Goal: Task Accomplishment & Management: Complete application form

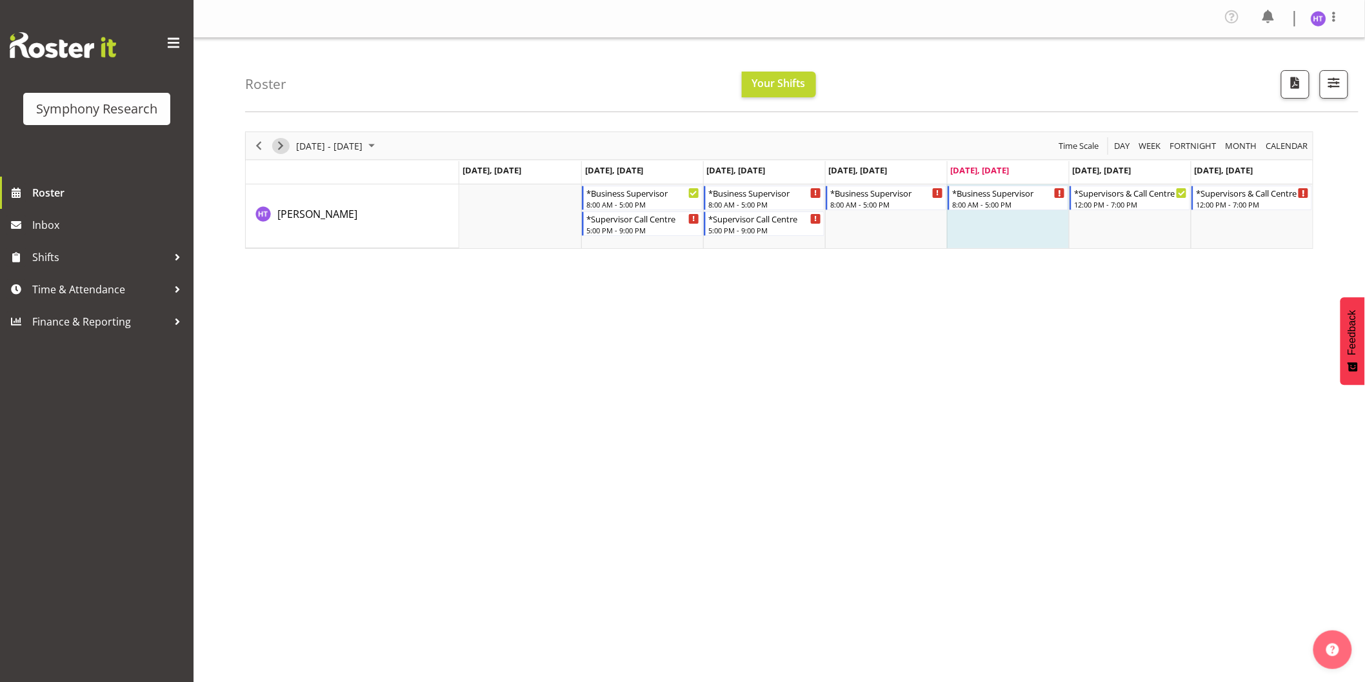
click at [278, 140] on span "Next" at bounding box center [280, 146] width 15 height 16
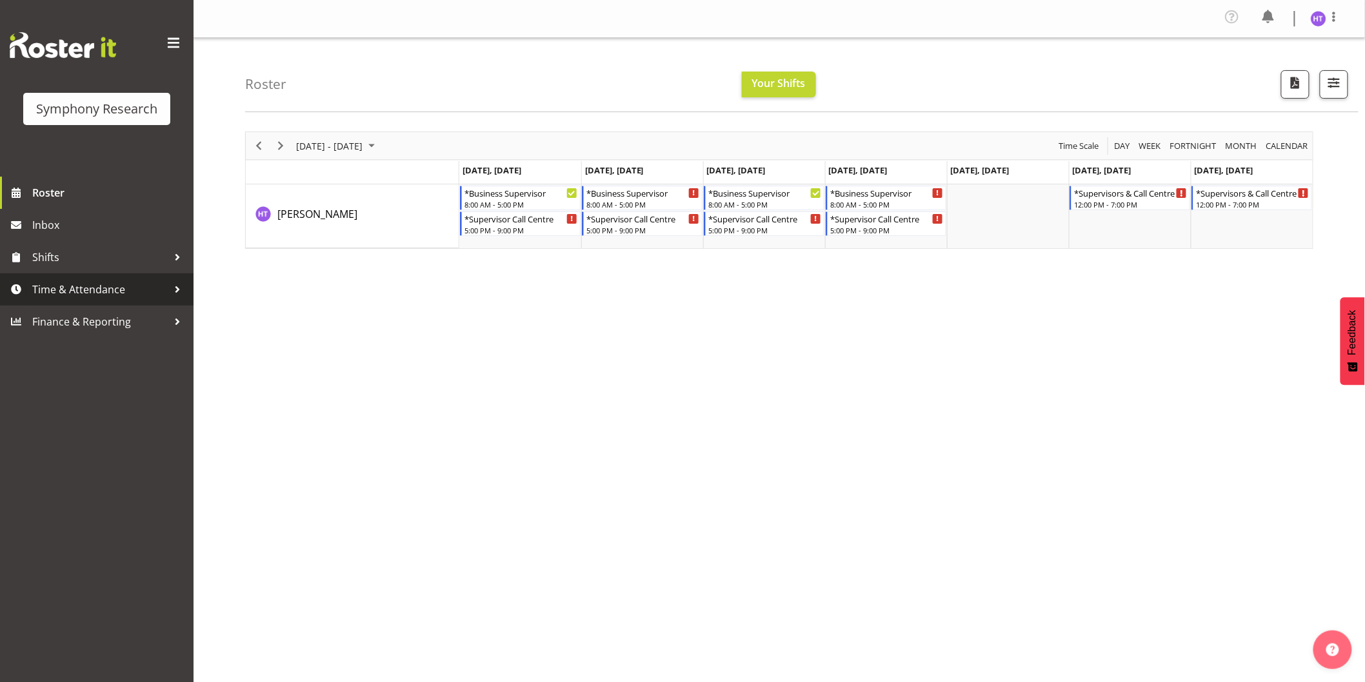
click at [56, 281] on span "Time & Attendance" at bounding box center [99, 289] width 135 height 19
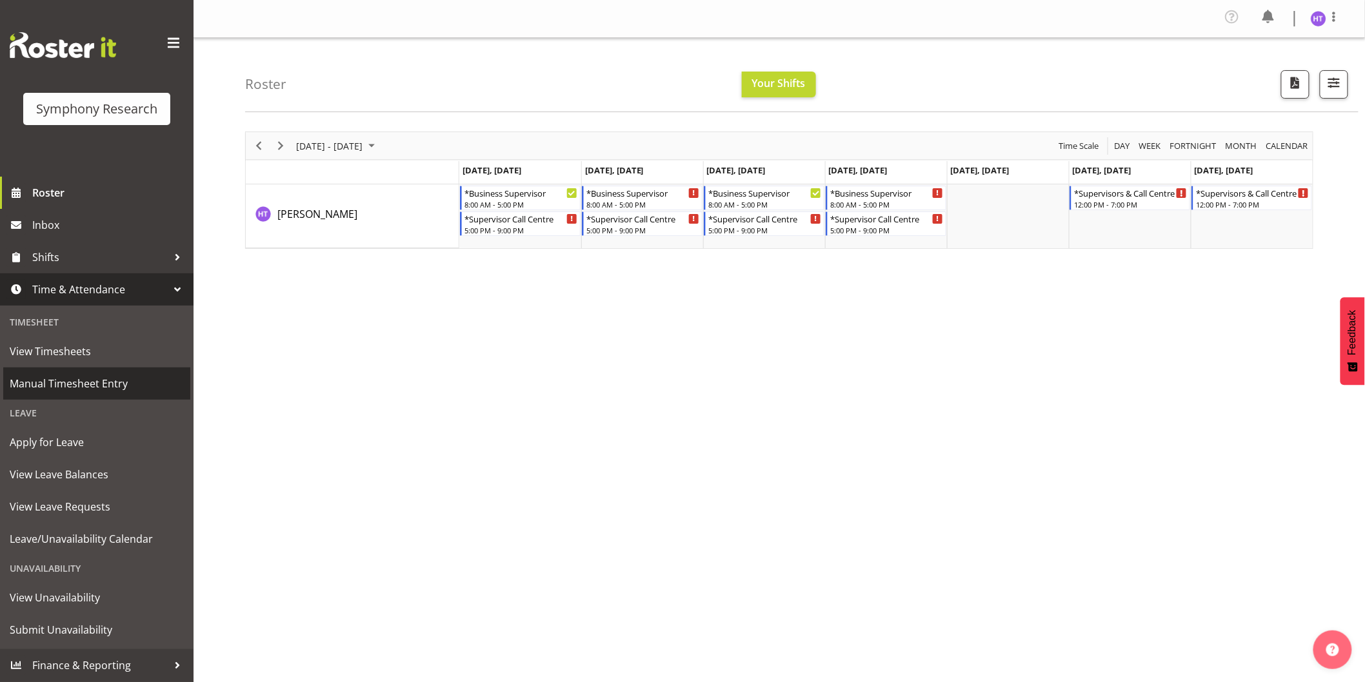
click at [89, 390] on span "Manual Timesheet Entry" at bounding box center [97, 383] width 174 height 19
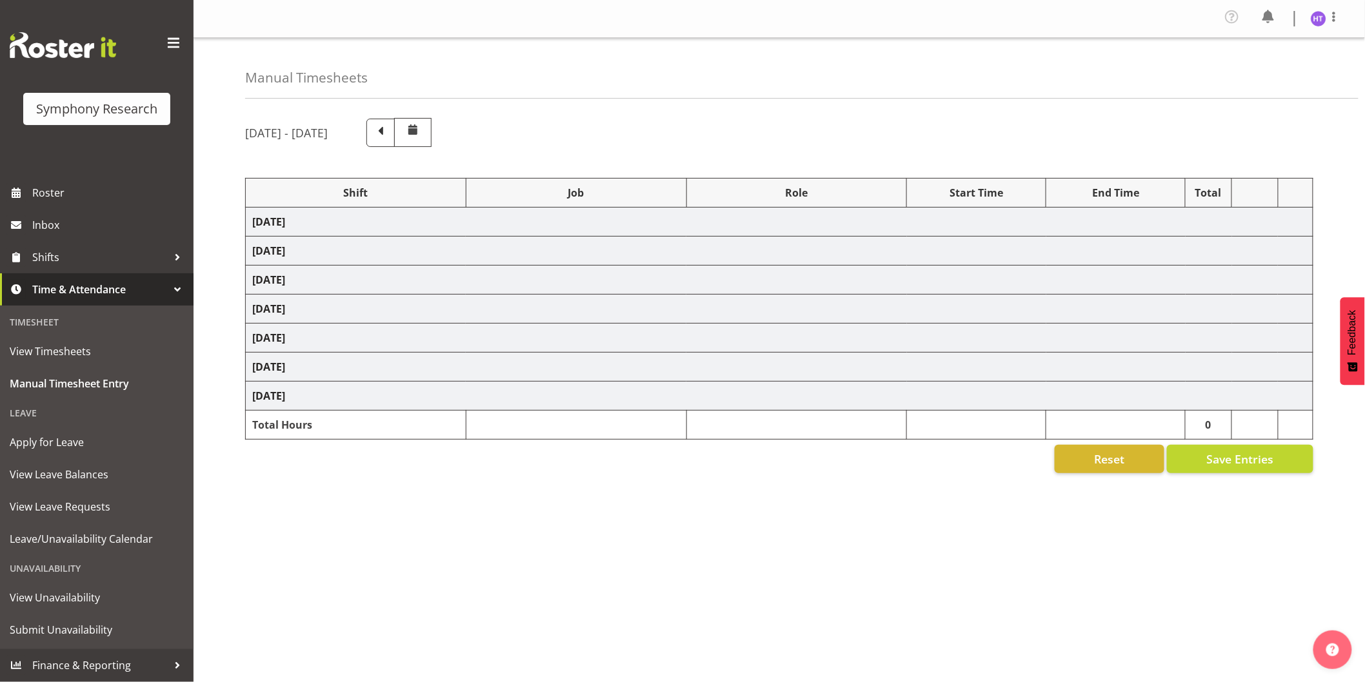
select select "56692"
select select "743"
select select "45"
select select "81299"
select select "760"
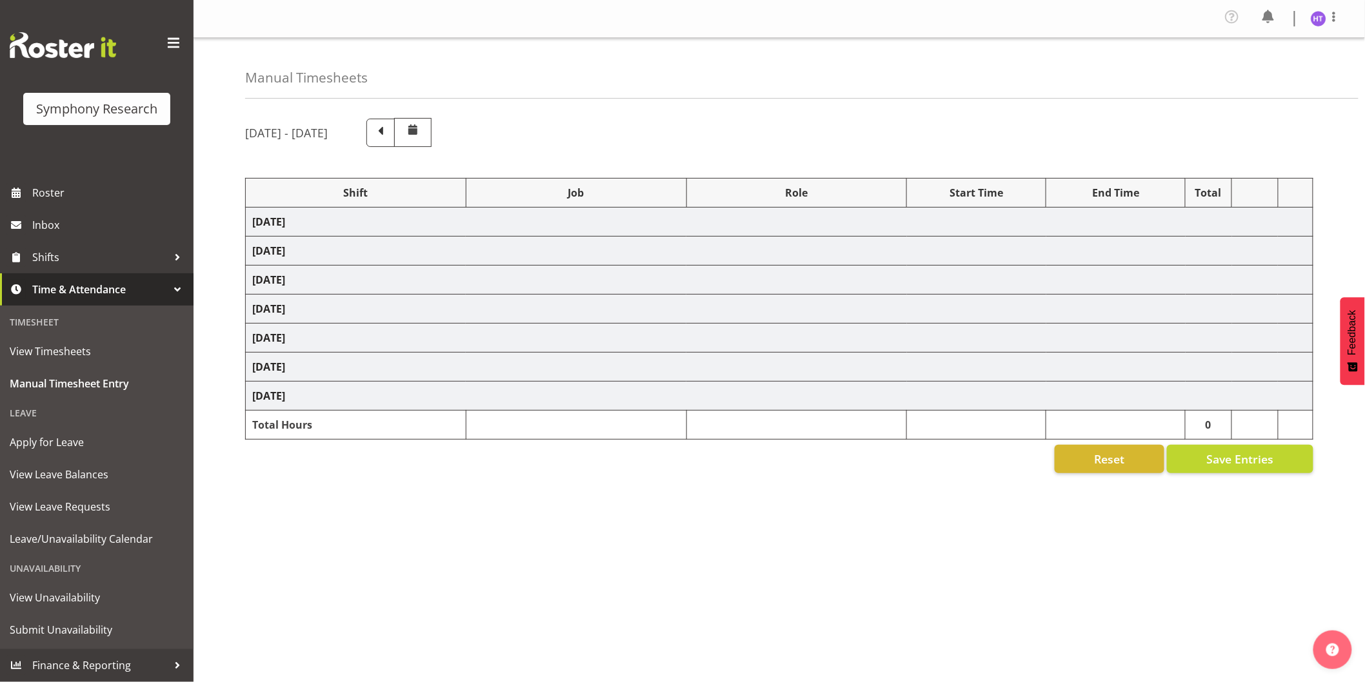
select select "45"
select select "81299"
select select "7759"
select select "45"
select select "56692"
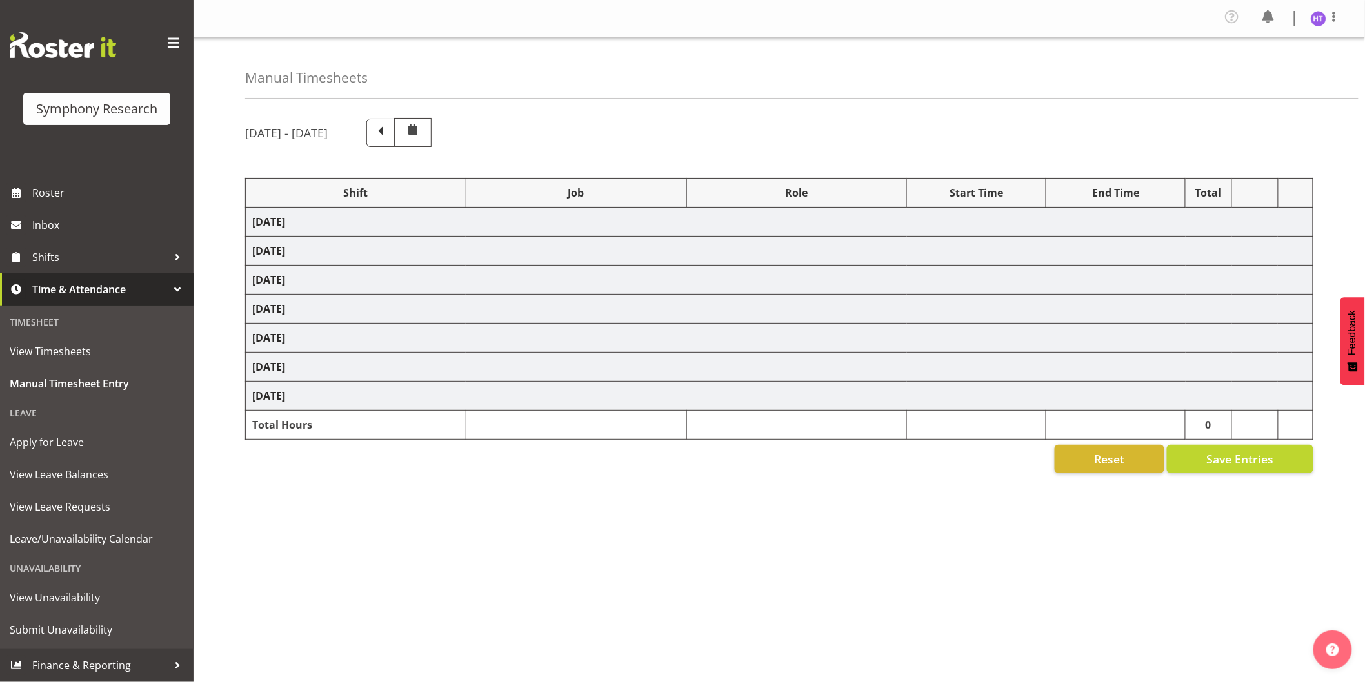
select select "10576"
select select "45"
select select "56692"
select select "10499"
select select "45"
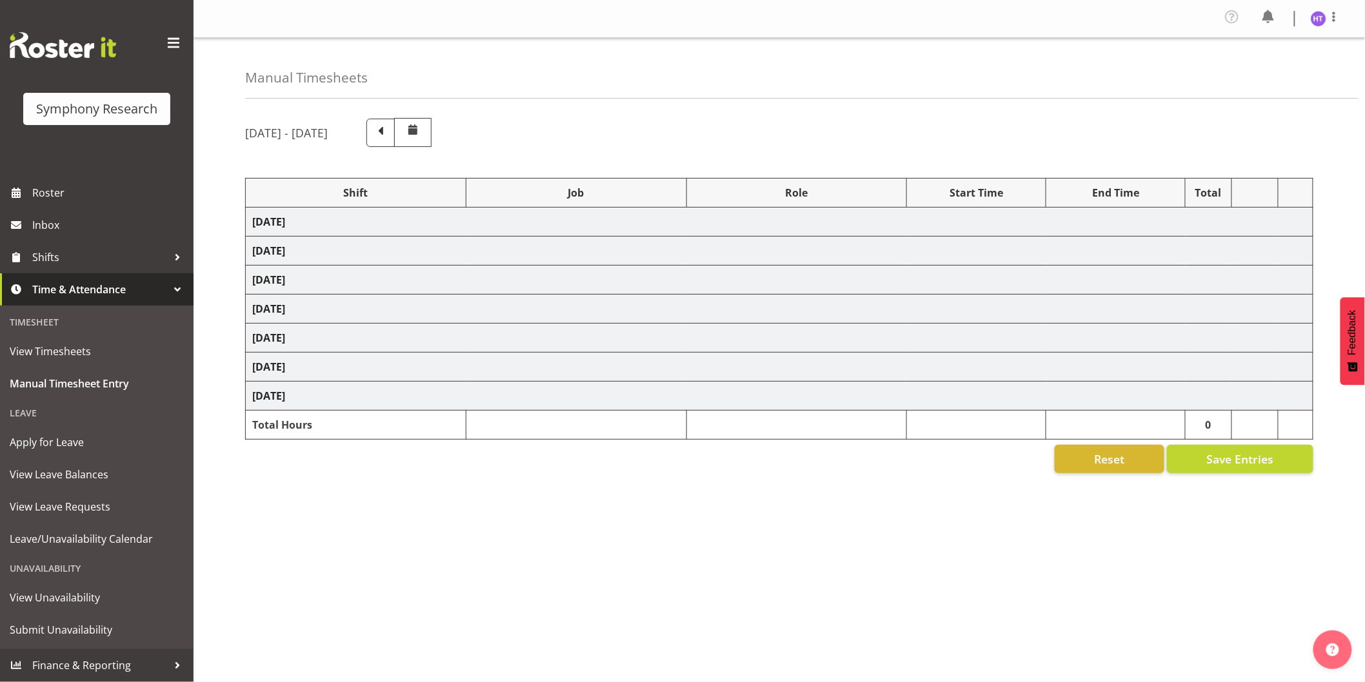
select select "81299"
select select "10536"
select select "45"
select select "81299"
select select "10587"
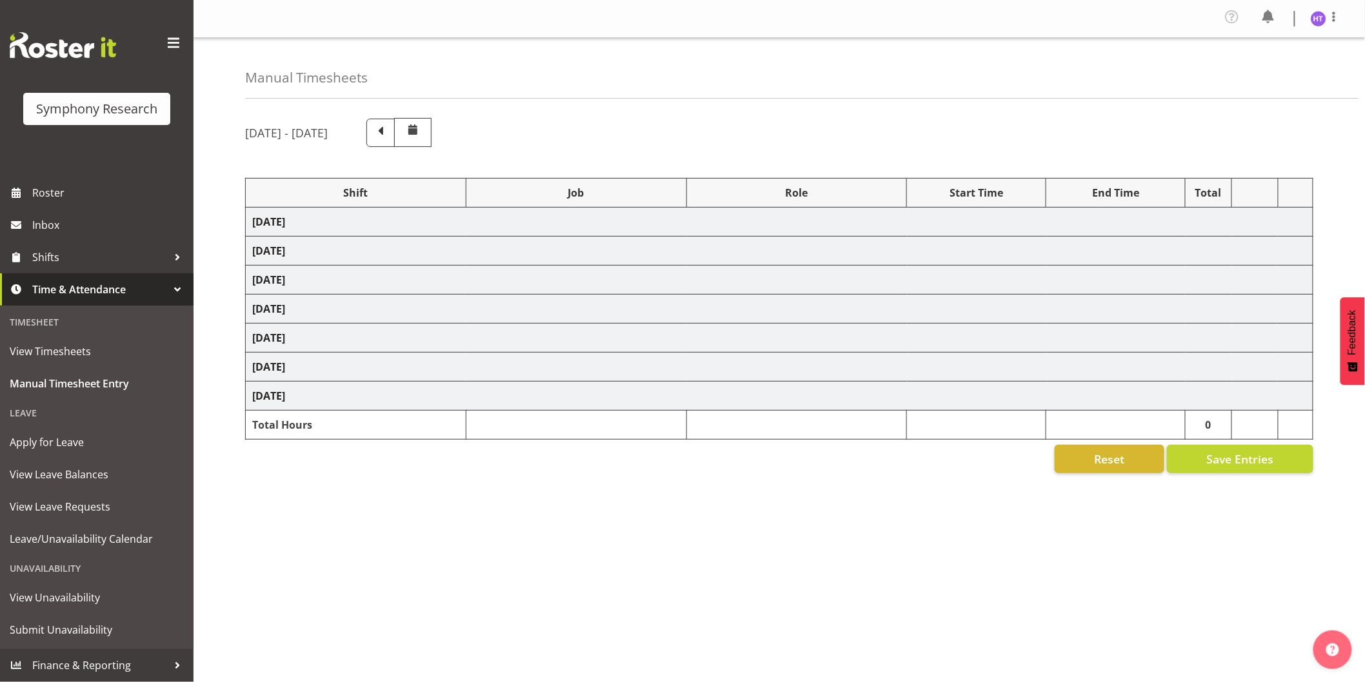
select select "45"
select select "56692"
select select "10527"
select select "45"
select select "81299"
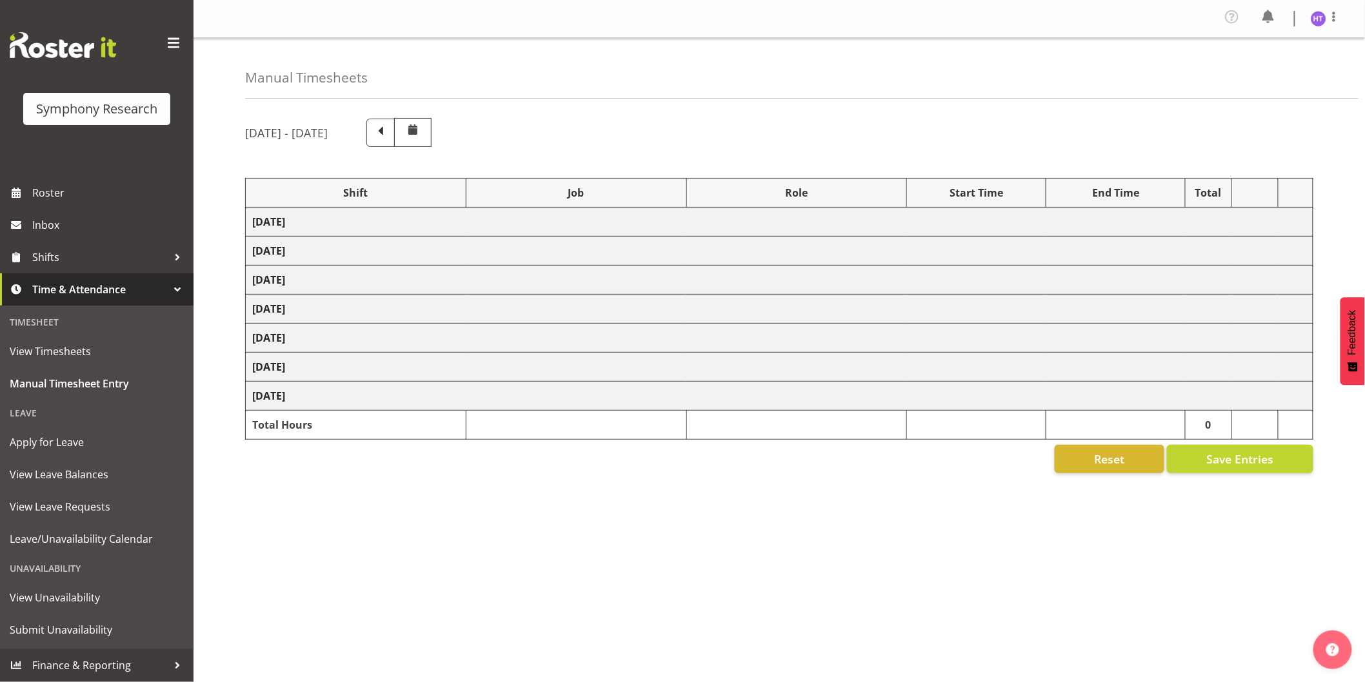
select select "10499"
select select "45"
select select "56692"
select select "743"
select select "45"
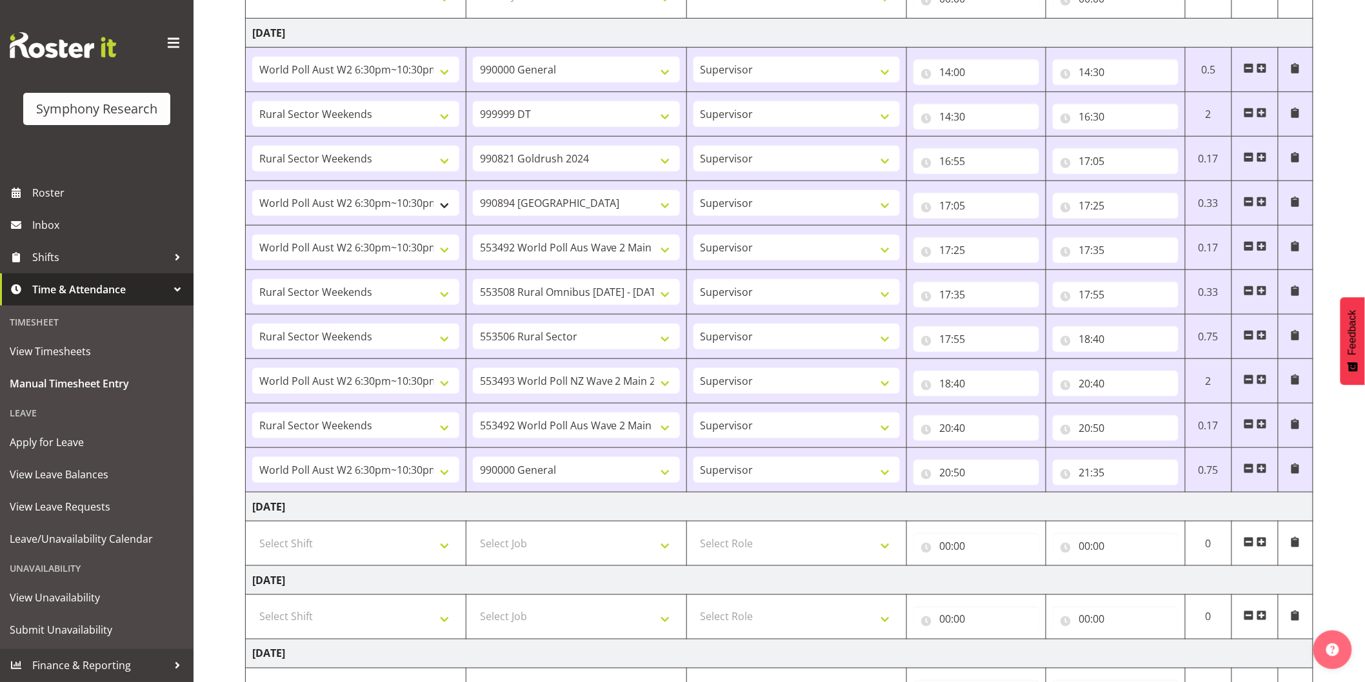
scroll to position [501, 0]
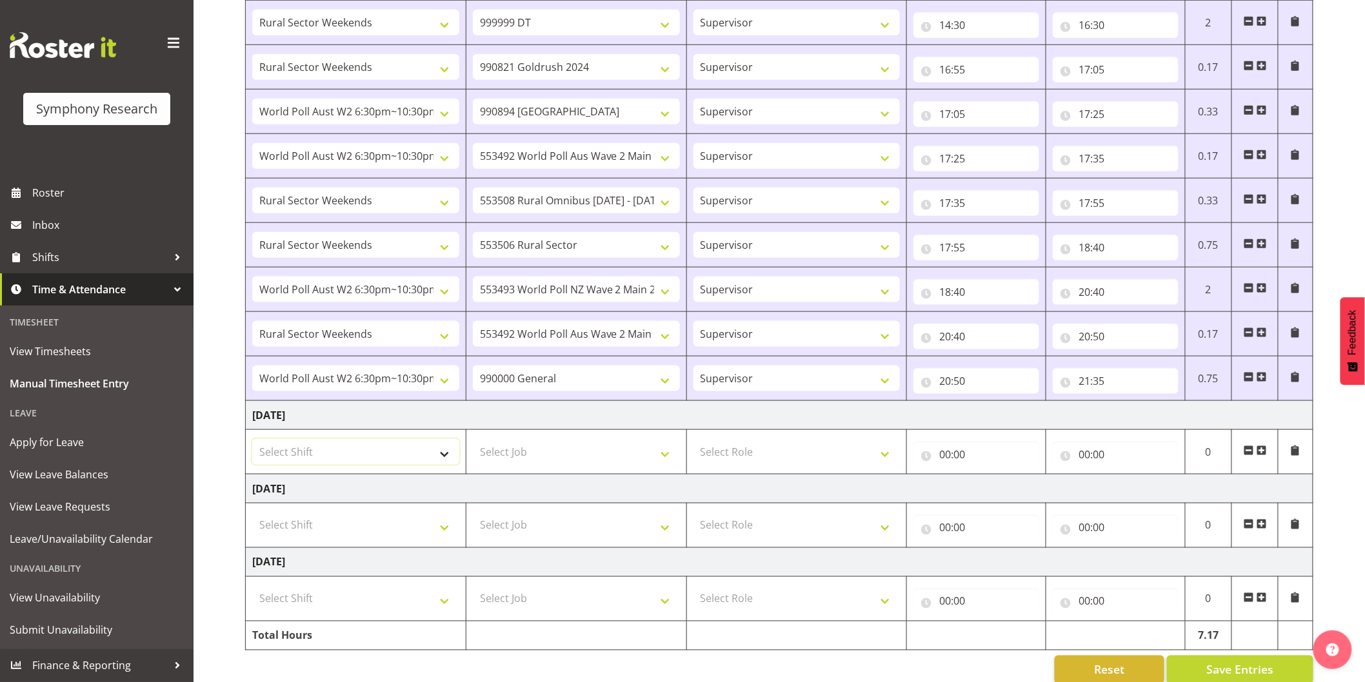
click at [375, 450] on select "Select Shift !!Weekend Residential (Roster IT Shift Label) *Business 9/10am ~ 4…" at bounding box center [355, 452] width 207 height 26
select select "81299"
click at [252, 440] on select "Select Shift !!Weekend Residential (Roster IT Shift Label) *Business 9/10am ~ 4…" at bounding box center [355, 452] width 207 height 26
click at [566, 462] on select "Select Job 550060 IF Admin 553492 World Poll Aus Wave 2 Main 2025 553493 World …" at bounding box center [576, 452] width 207 height 26
select select "743"
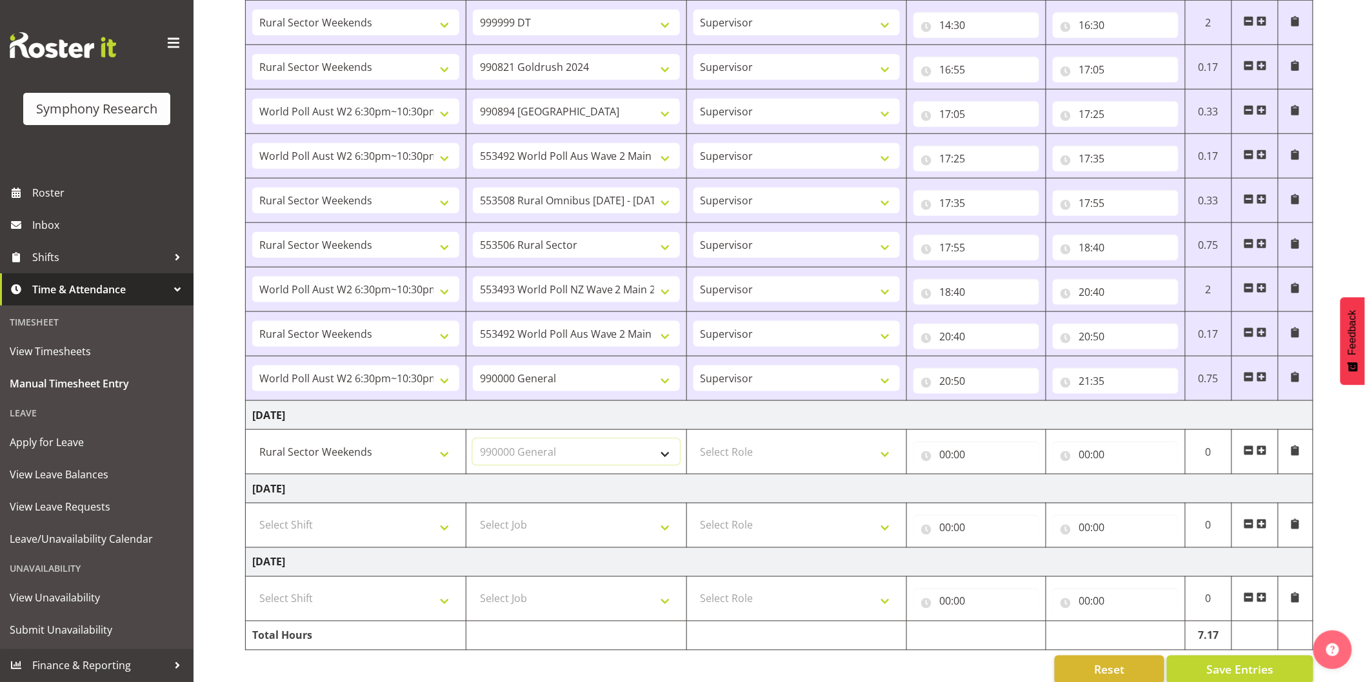
click at [473, 440] on select "Select Job 550060 IF Admin 553492 World Poll Aus Wave 2 Main 2025 553493 World …" at bounding box center [576, 452] width 207 height 26
click at [733, 459] on select "Select Role Interviewing Briefing Supervisor" at bounding box center [796, 452] width 207 height 26
select select "45"
click at [693, 440] on select "Select Role Interviewing Briefing Supervisor" at bounding box center [796, 452] width 207 height 26
click at [943, 456] on input "00:00" at bounding box center [976, 455] width 126 height 26
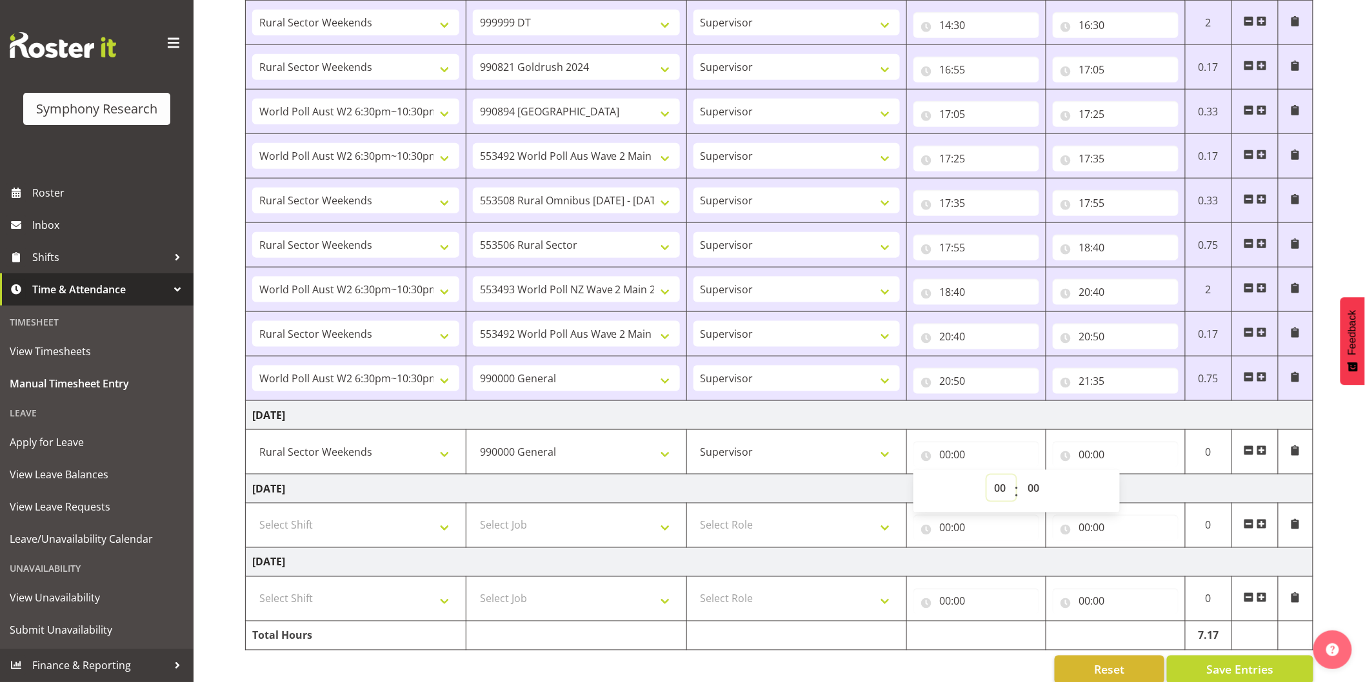
drag, startPoint x: 997, startPoint y: 488, endPoint x: 1009, endPoint y: 486, distance: 12.4
click at [997, 488] on select "00 01 02 03 04 05 06 07 08 09 10 11 12 13 14 15 16 17 18 19 20 21 22 23" at bounding box center [1001, 488] width 29 height 26
select select "8"
click at [987, 477] on select "00 01 02 03 04 05 06 07 08 09 10 11 12 13 14 15 16 17 18 19 20 21 22 23" at bounding box center [1001, 488] width 29 height 26
type input "08:00"
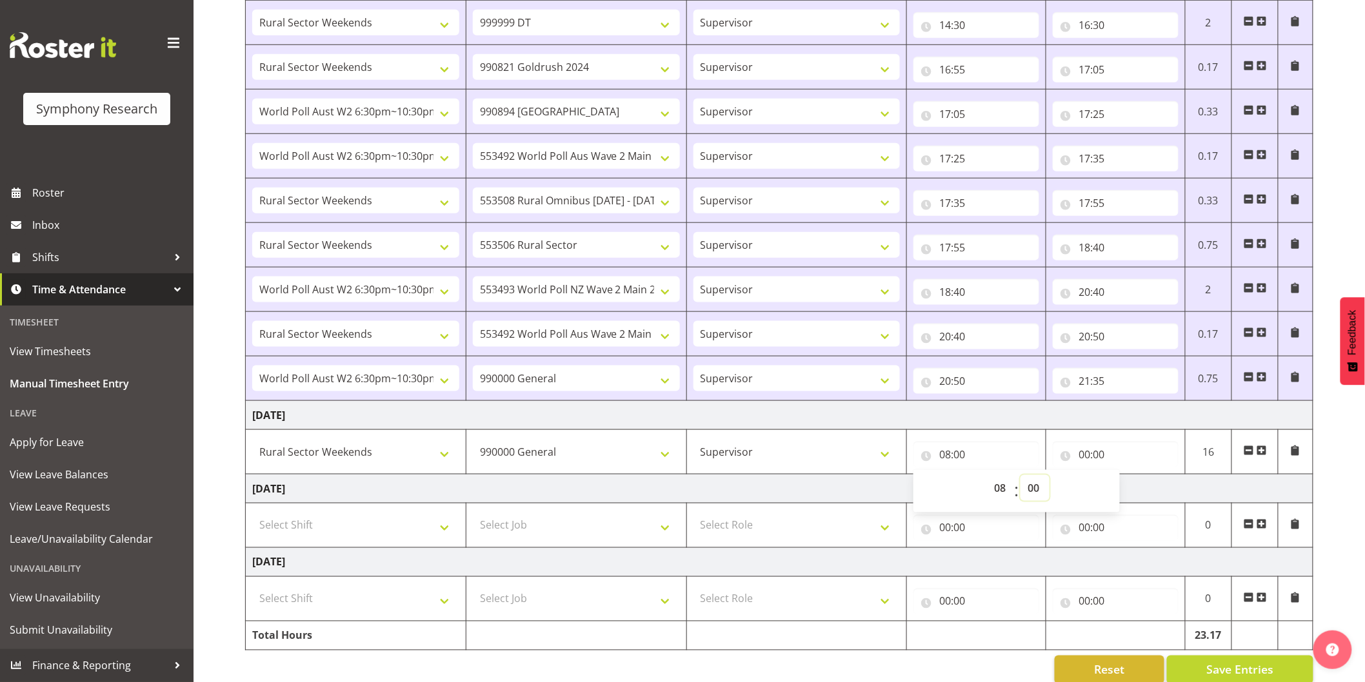
click at [1038, 486] on select "00 01 02 03 04 05 06 07 08 09 10 11 12 13 14 15 16 17 18 19 20 21 22 23 24 25 2…" at bounding box center [1034, 488] width 29 height 26
select select "50"
click at [1020, 477] on select "00 01 02 03 04 05 06 07 08 09 10 11 12 13 14 15 16 17 18 19 20 21 22 23 24 25 2…" at bounding box center [1034, 488] width 29 height 26
type input "08:50"
click at [1084, 454] on input "00:00" at bounding box center [1116, 455] width 126 height 26
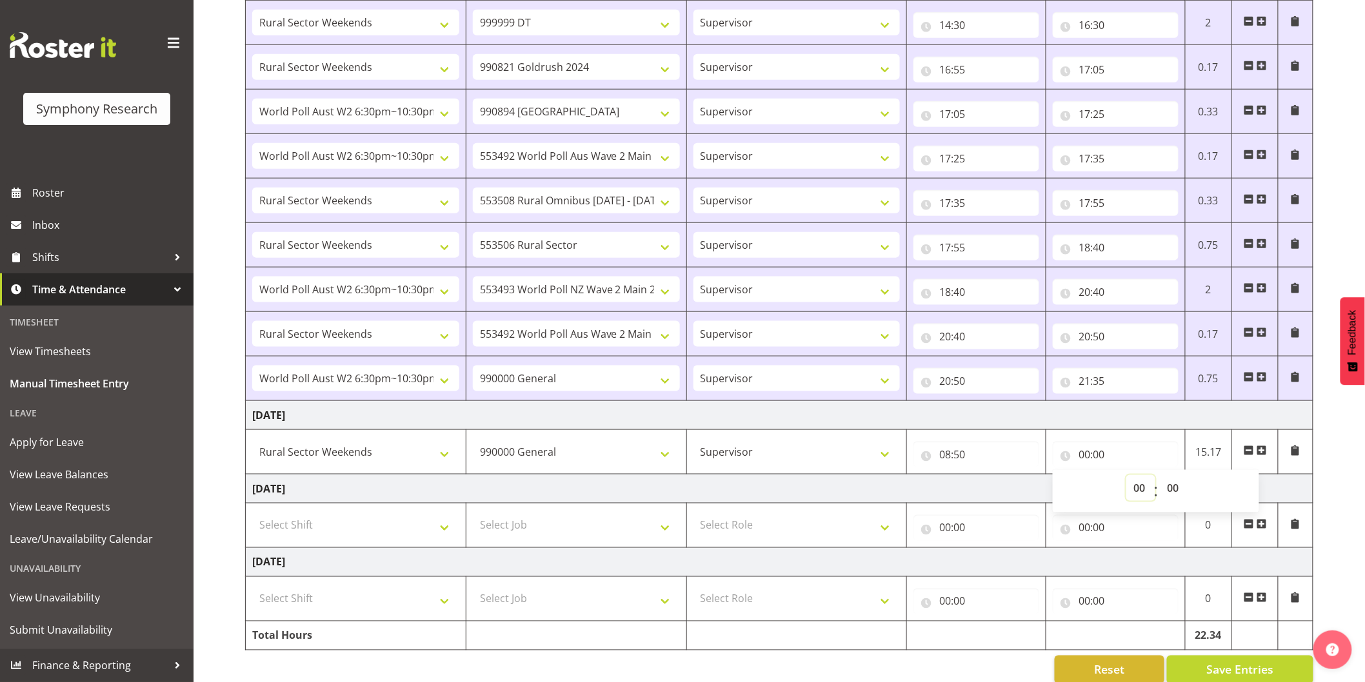
click at [1140, 488] on select "00 01 02 03 04 05 06 07 08 09 10 11 12 13 14 15 16 17 18 19 20 21 22 23" at bounding box center [1140, 488] width 29 height 26
select select "9"
click at [1126, 477] on select "00 01 02 03 04 05 06 07 08 09 10 11 12 13 14 15 16 17 18 19 20 21 22 23" at bounding box center [1140, 488] width 29 height 26
type input "09:00"
click at [1260, 455] on span at bounding box center [1261, 451] width 10 height 10
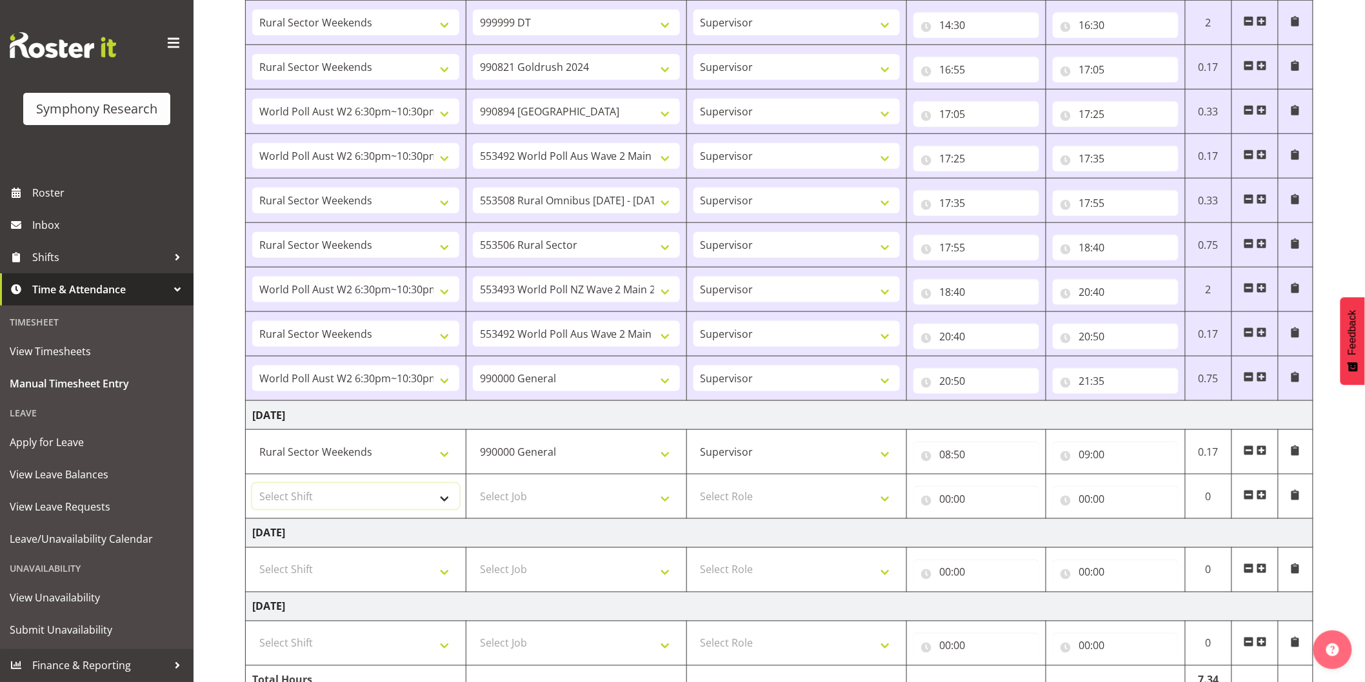
click at [310, 493] on select "Select Shift !!Weekend Residential (Roster IT Shift Label) *Business 9/10am ~ 4…" at bounding box center [355, 497] width 207 height 26
select select "81297"
click at [252, 485] on select "Select Shift !!Weekend Residential (Roster IT Shift Label) *Business 9/10am ~ 4…" at bounding box center [355, 497] width 207 height 26
click at [509, 501] on select "Select Job 550060 IF Admin 553492 World Poll Aus Wave 2 Main 2025 553493 World …" at bounding box center [576, 497] width 207 height 26
select select "9636"
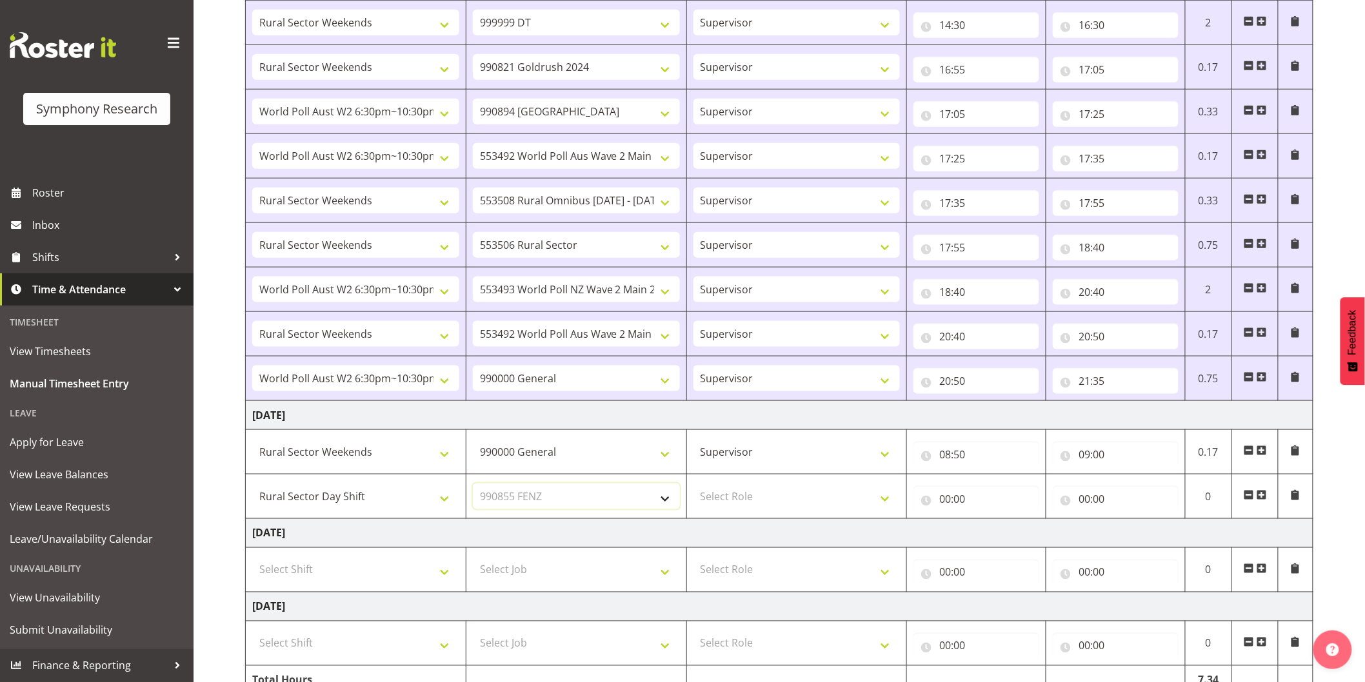
click at [473, 485] on select "Select Job 550060 IF Admin 553492 World Poll Aus Wave 2 Main 2025 553493 World …" at bounding box center [576, 497] width 207 height 26
click at [731, 495] on select "Select Role Interviewing Briefing Supervisor" at bounding box center [796, 497] width 207 height 26
select select "45"
click at [693, 485] on select "Select Role Interviewing Briefing Supervisor" at bounding box center [796, 497] width 207 height 26
click at [945, 502] on input "00:00" at bounding box center [976, 499] width 126 height 26
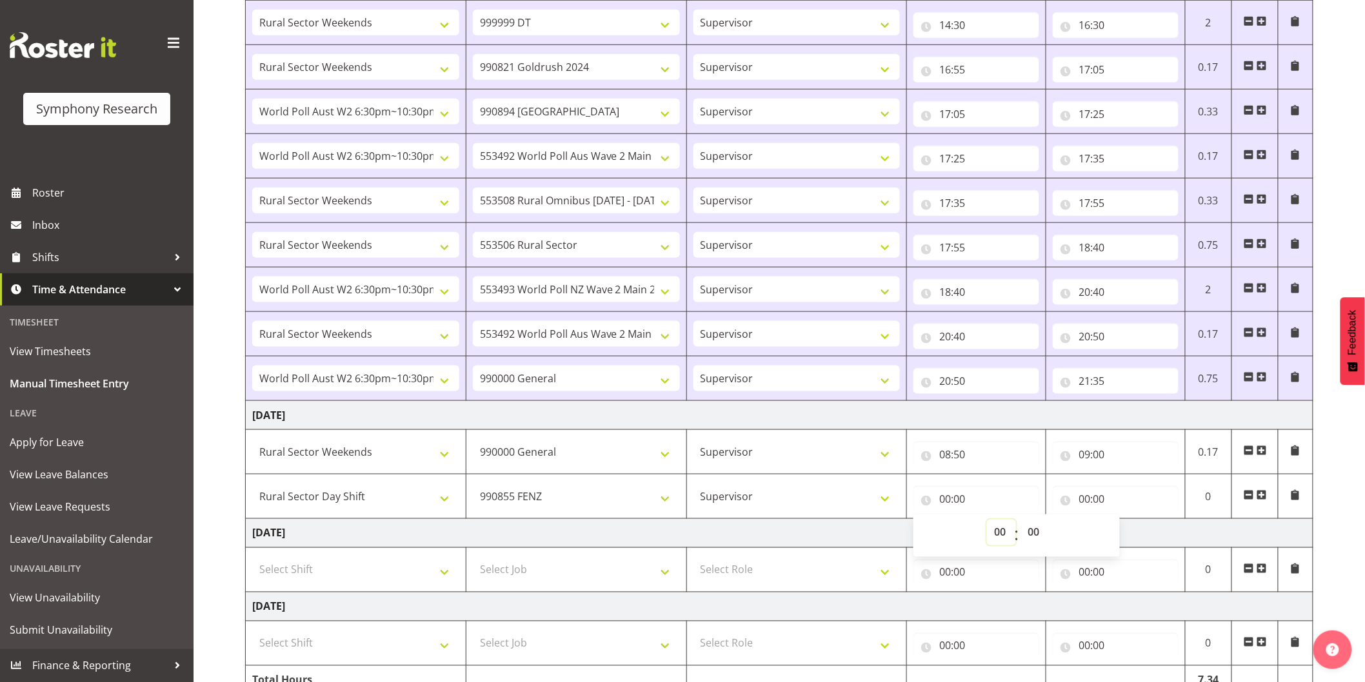
click at [1006, 537] on select "00 01 02 03 04 05 06 07 08 09 10 11 12 13 14 15 16 17 18 19 20 21 22 23" at bounding box center [1001, 533] width 29 height 26
select select "9"
click at [987, 521] on select "00 01 02 03 04 05 06 07 08 09 10 11 12 13 14 15 16 17 18 19 20 21 22 23" at bounding box center [1001, 533] width 29 height 26
type input "09:00"
click at [1085, 504] on input "00:00" at bounding box center [1116, 499] width 126 height 26
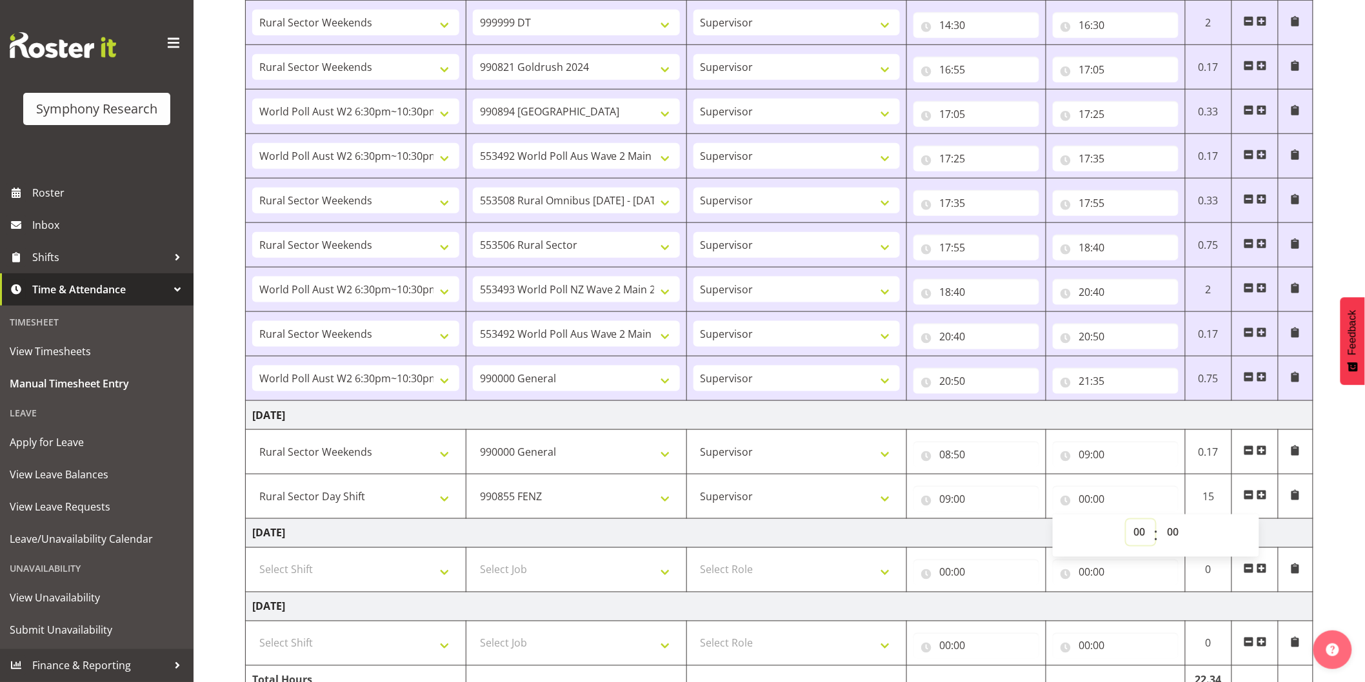
click at [1136, 536] on select "00 01 02 03 04 05 06 07 08 09 10 11 12 13 14 15 16 17 18 19 20 21 22 23" at bounding box center [1140, 533] width 29 height 26
select select "9"
click at [1126, 521] on select "00 01 02 03 04 05 06 07 08 09 10 11 12 13 14 15 16 17 18 19 20 21 22 23" at bounding box center [1140, 533] width 29 height 26
type input "09:00"
click at [1172, 533] on select "00 01 02 03 04 05 06 07 08 09 10 11 12 13 14 15 16 17 18 19 20 21 22 23 24 25 2…" at bounding box center [1174, 533] width 29 height 26
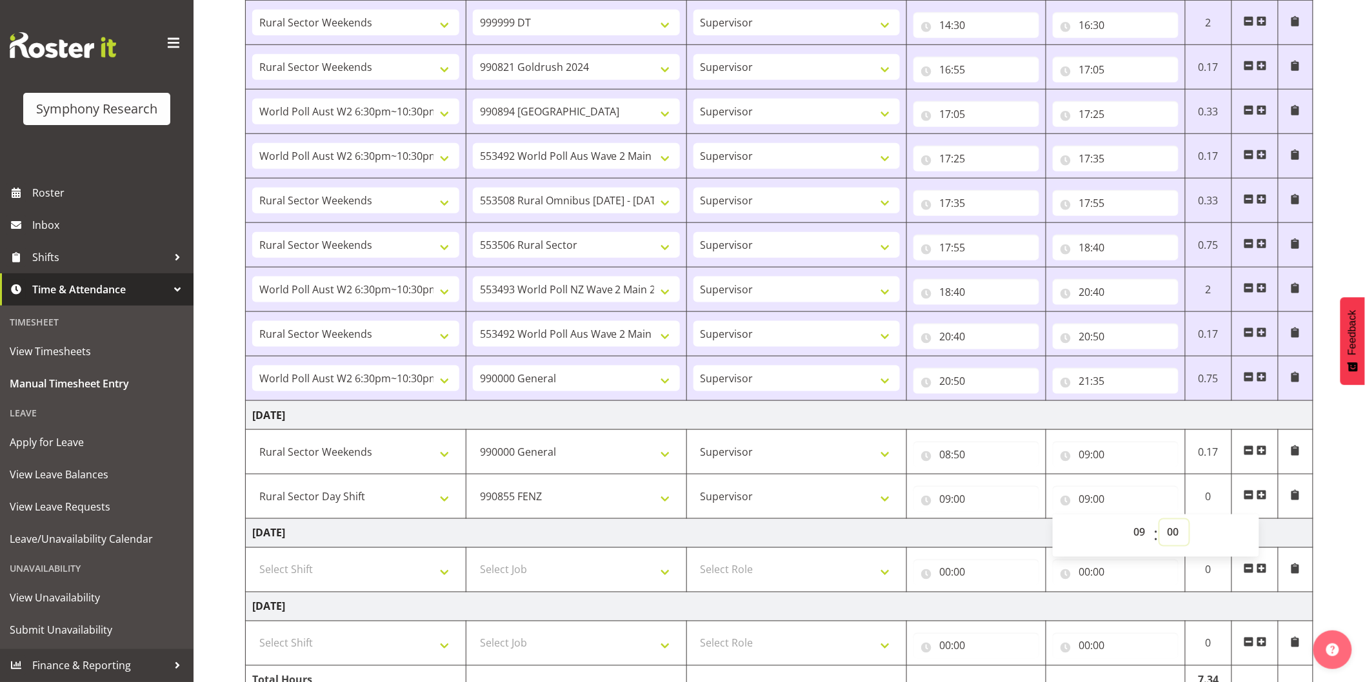
select select "45"
click at [1160, 521] on select "00 01 02 03 04 05 06 07 08 09 10 11 12 13 14 15 16 17 18 19 20 21 22 23 24 25 2…" at bounding box center [1174, 533] width 29 height 26
type input "09:45"
click at [1258, 494] on span at bounding box center [1261, 495] width 10 height 10
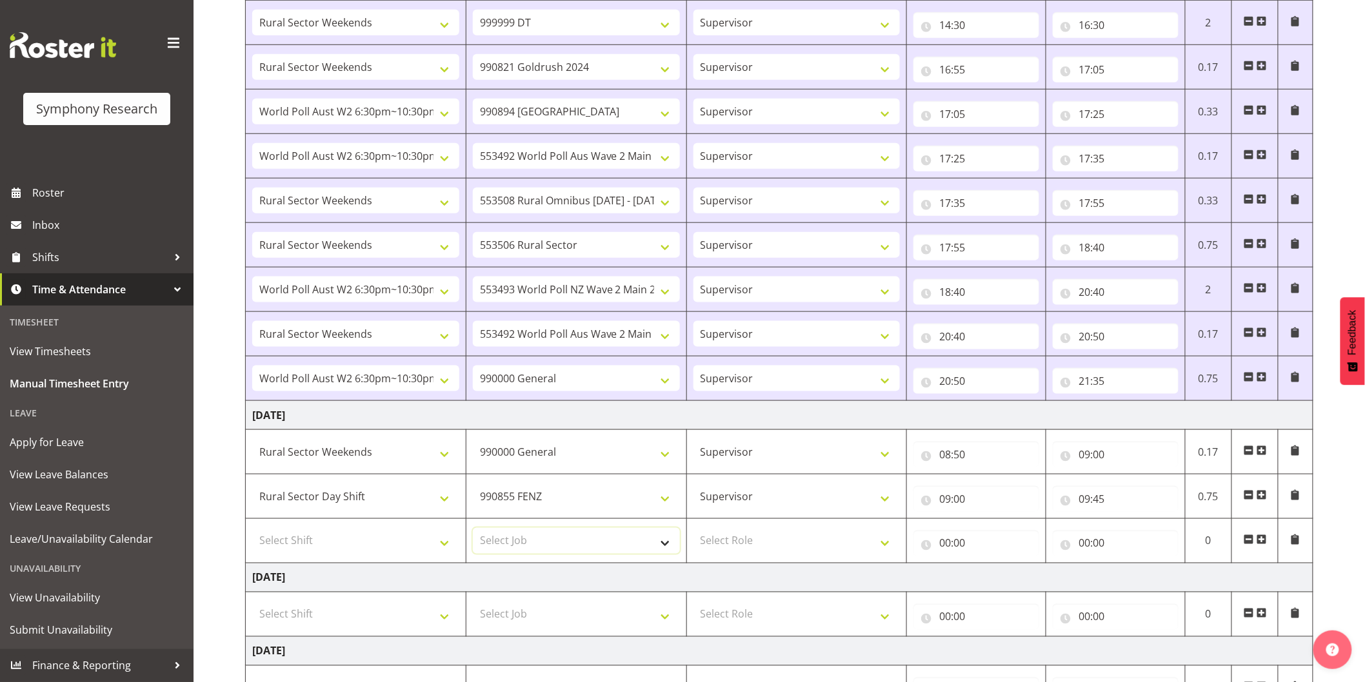
click at [520, 533] on select "Select Job 550060 IF Admin 553492 World Poll Aus Wave 2 Main 2025 553493 World …" at bounding box center [576, 541] width 207 height 26
select select "10242"
click at [473, 529] on select "Select Job 550060 IF Admin 553492 World Poll Aus Wave 2 Main 2025 553493 World …" at bounding box center [576, 541] width 207 height 26
click at [736, 535] on select "Select Role Interviewing Briefing Supervisor" at bounding box center [796, 541] width 207 height 26
select select "45"
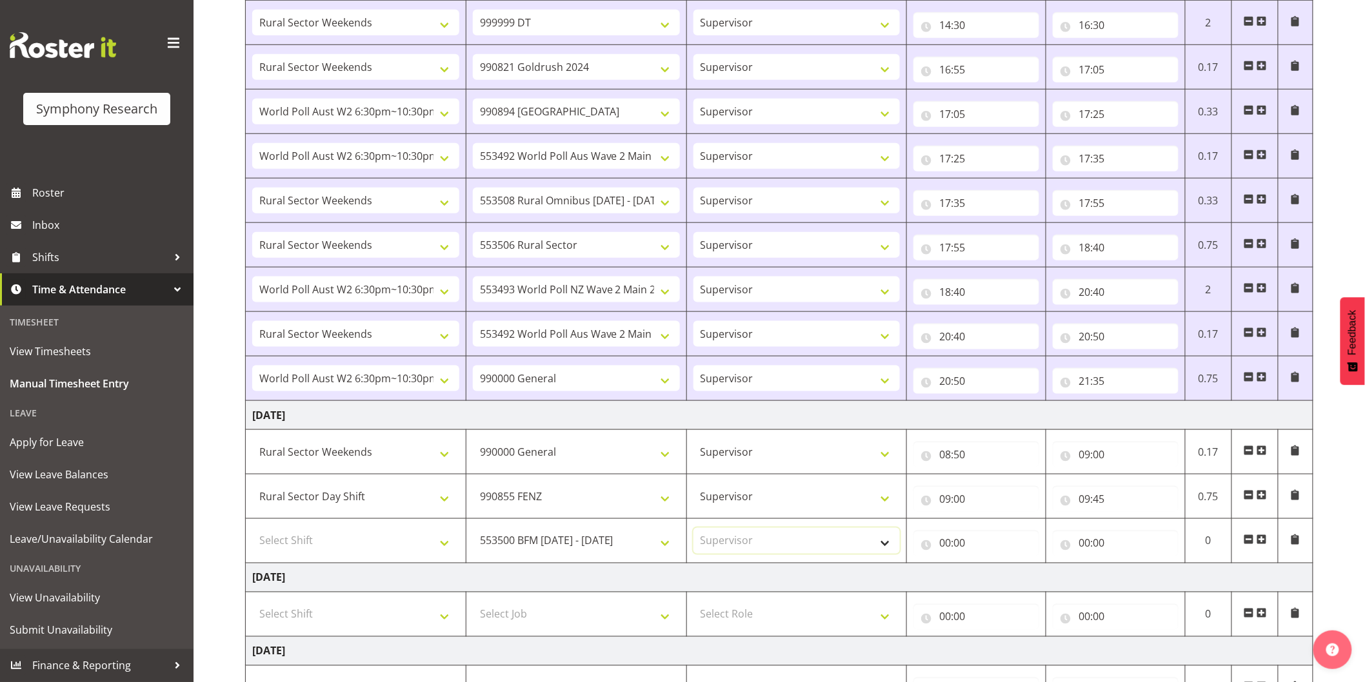
click at [693, 529] on select "Select Role Interviewing Briefing Supervisor" at bounding box center [796, 541] width 207 height 26
click at [945, 540] on input "00:00" at bounding box center [976, 544] width 126 height 26
click at [993, 582] on select "00 01 02 03 04 05 06 07 08 09 10 11 12 13 14 15 16 17 18 19 20 21 22 23" at bounding box center [1001, 577] width 29 height 26
select select "9"
click at [987, 566] on select "00 01 02 03 04 05 06 07 08 09 10 11 12 13 14 15 16 17 18 19 20 21 22 23" at bounding box center [1001, 577] width 29 height 26
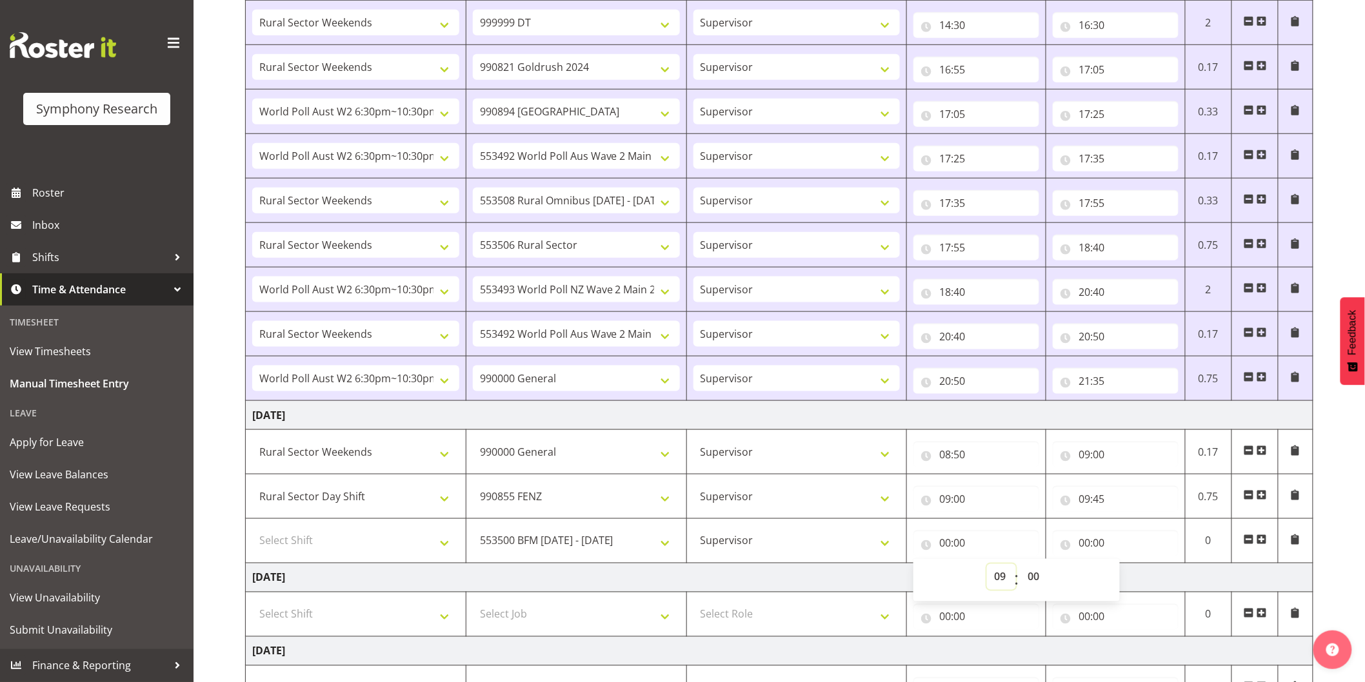
type input "09:00"
click at [1034, 575] on select "00 01 02 03 04 05 06 07 08 09 10 11 12 13 14 15 16 17 18 19 20 21 22 23 24 25 2…" at bounding box center [1034, 577] width 29 height 26
select select "45"
click at [1020, 566] on select "00 01 02 03 04 05 06 07 08 09 10 11 12 13 14 15 16 17 18 19 20 21 22 23 24 25 2…" at bounding box center [1034, 577] width 29 height 26
type input "09:45"
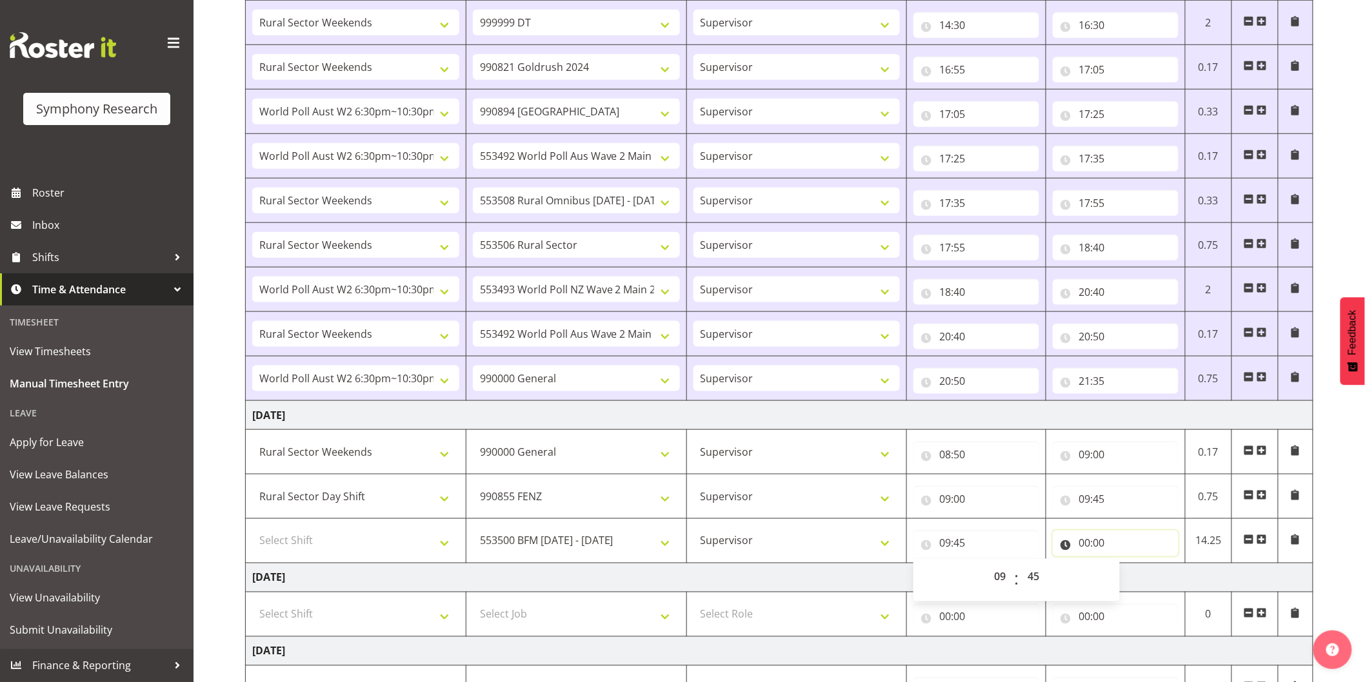
click at [1082, 545] on input "00:00" at bounding box center [1116, 544] width 126 height 26
click at [1133, 579] on select "00 01 02 03 04 05 06 07 08 09 10 11 12 13 14 15 16 17 18 19 20 21 22 23" at bounding box center [1140, 577] width 29 height 26
select select "10"
click at [1126, 566] on select "00 01 02 03 04 05 06 07 08 09 10 11 12 13 14 15 16 17 18 19 20 21 22 23" at bounding box center [1140, 577] width 29 height 26
type input "10:00"
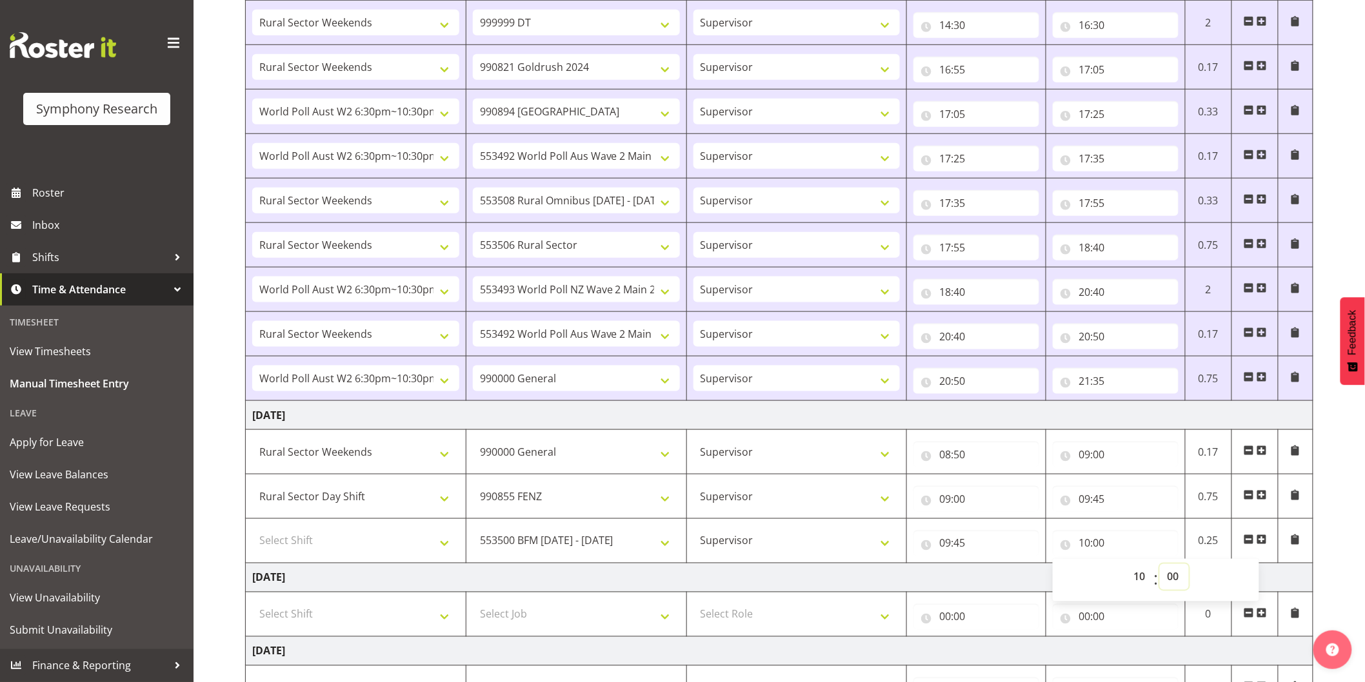
click at [1170, 578] on select "00 01 02 03 04 05 06 07 08 09 10 11 12 13 14 15 16 17 18 19 20 21 22 23 24 25 2…" at bounding box center [1174, 577] width 29 height 26
select select "5"
click at [1160, 566] on select "00 01 02 03 04 05 06 07 08 09 10 11 12 13 14 15 16 17 18 19 20 21 22 23 24 25 2…" at bounding box center [1174, 577] width 29 height 26
type input "10:05"
click at [1263, 540] on span at bounding box center [1261, 540] width 10 height 10
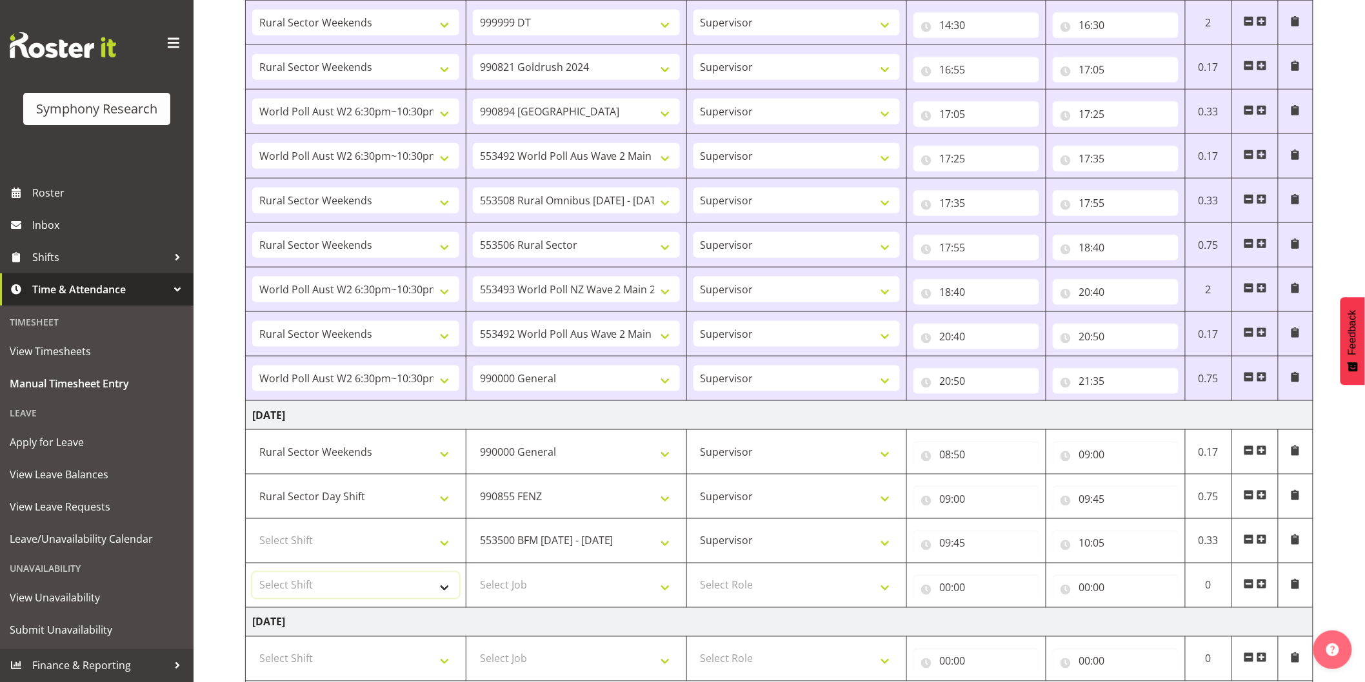
click at [320, 586] on select "Select Shift !!Weekend Residential (Roster IT Shift Label) *Business 9/10am ~ 4…" at bounding box center [355, 586] width 207 height 26
select select "81298"
click at [252, 574] on select "Select Shift !!Weekend Residential (Roster IT Shift Label) *Business 9/10am ~ 4…" at bounding box center [355, 586] width 207 height 26
click at [348, 526] on td "Select Shift !!Weekend Residential (Roster IT Shift Label) *Business 9/10am ~ 4…" at bounding box center [356, 541] width 221 height 45
drag, startPoint x: 348, startPoint y: 538, endPoint x: 349, endPoint y: 529, distance: 8.4
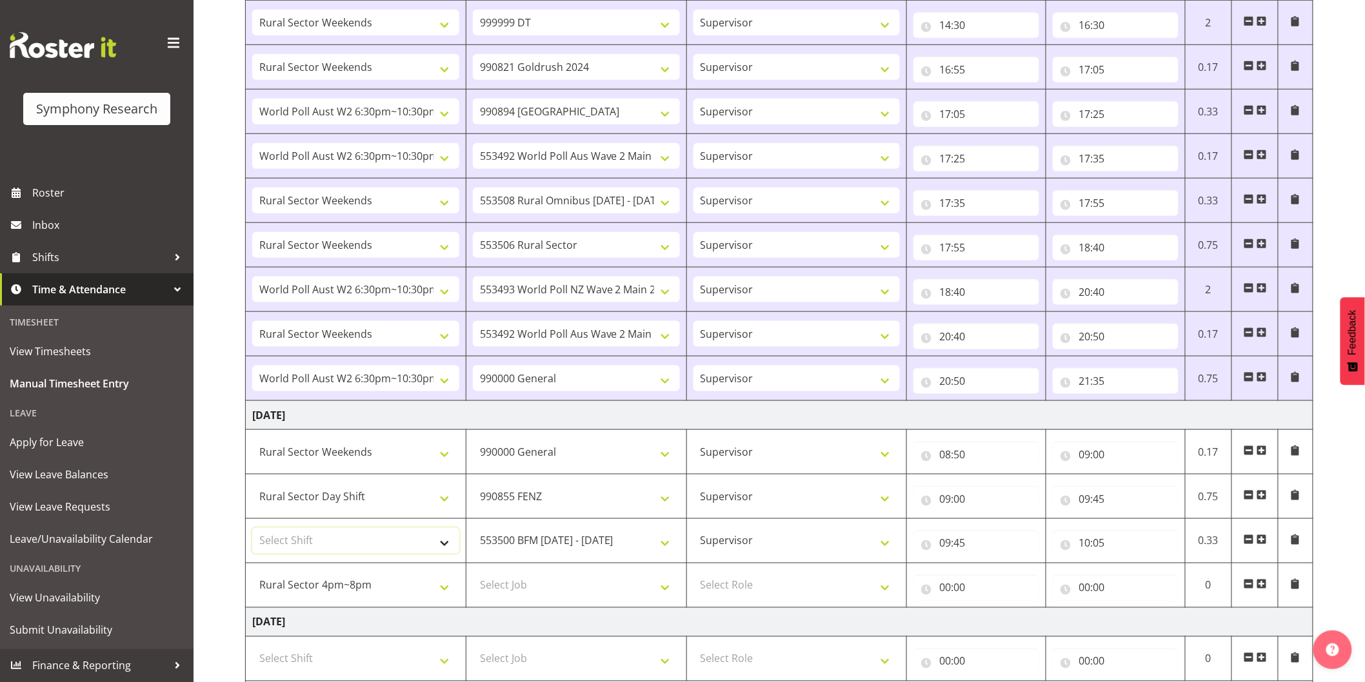
click at [348, 538] on select "Select Shift !!Weekend Residential (Roster IT Shift Label) *Business 9/10am ~ 4…" at bounding box center [355, 541] width 207 height 26
select select "81297"
click at [252, 529] on select "Select Shift !!Weekend Residential (Roster IT Shift Label) *Business 9/10am ~ 4…" at bounding box center [355, 541] width 207 height 26
click at [543, 582] on select "Select Job 550060 IF Admin 553492 World Poll Aus Wave 2 Main 2025 553493 World …" at bounding box center [576, 586] width 207 height 26
select select "10527"
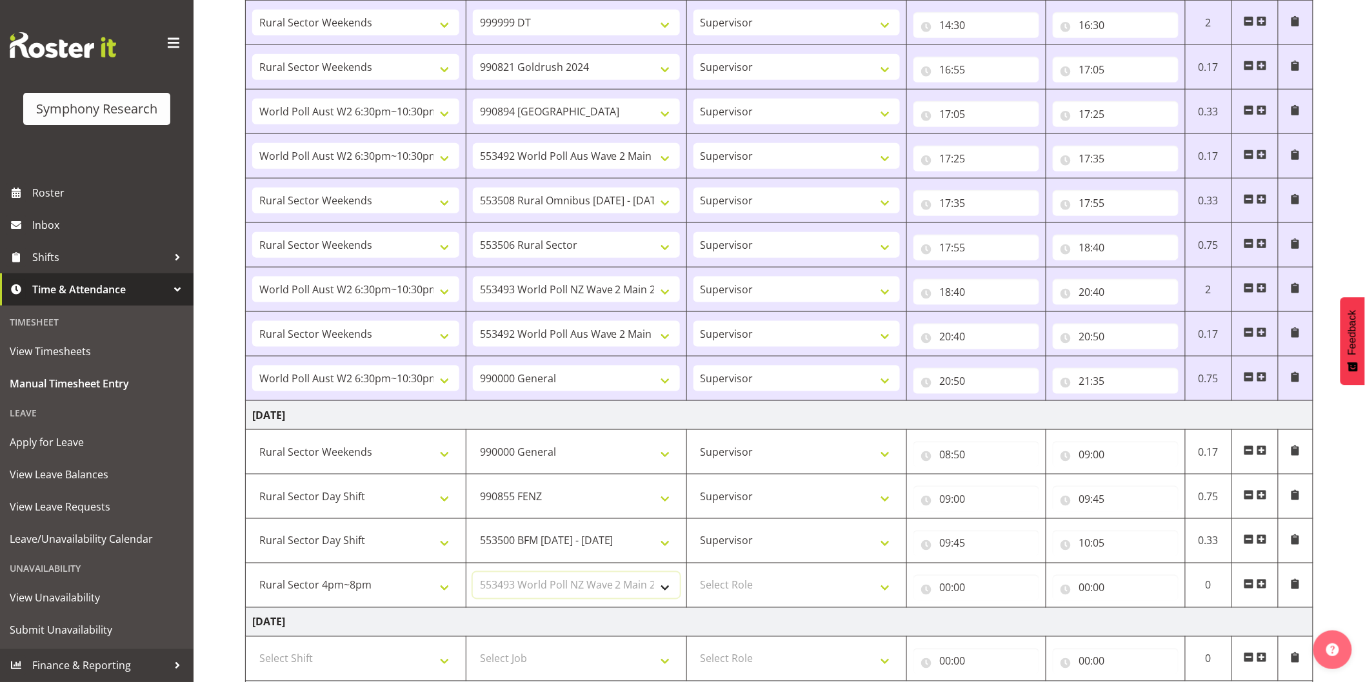
click at [473, 574] on select "Select Job 550060 IF Admin 553492 World Poll Aus Wave 2 Main 2025 553493 World …" at bounding box center [576, 586] width 207 height 26
click at [732, 588] on select "Select Role Interviewing Briefing Supervisor" at bounding box center [796, 586] width 207 height 26
select select "45"
click at [693, 574] on select "Select Role Interviewing Briefing Supervisor" at bounding box center [796, 586] width 207 height 26
click at [946, 594] on input "00:00" at bounding box center [976, 588] width 126 height 26
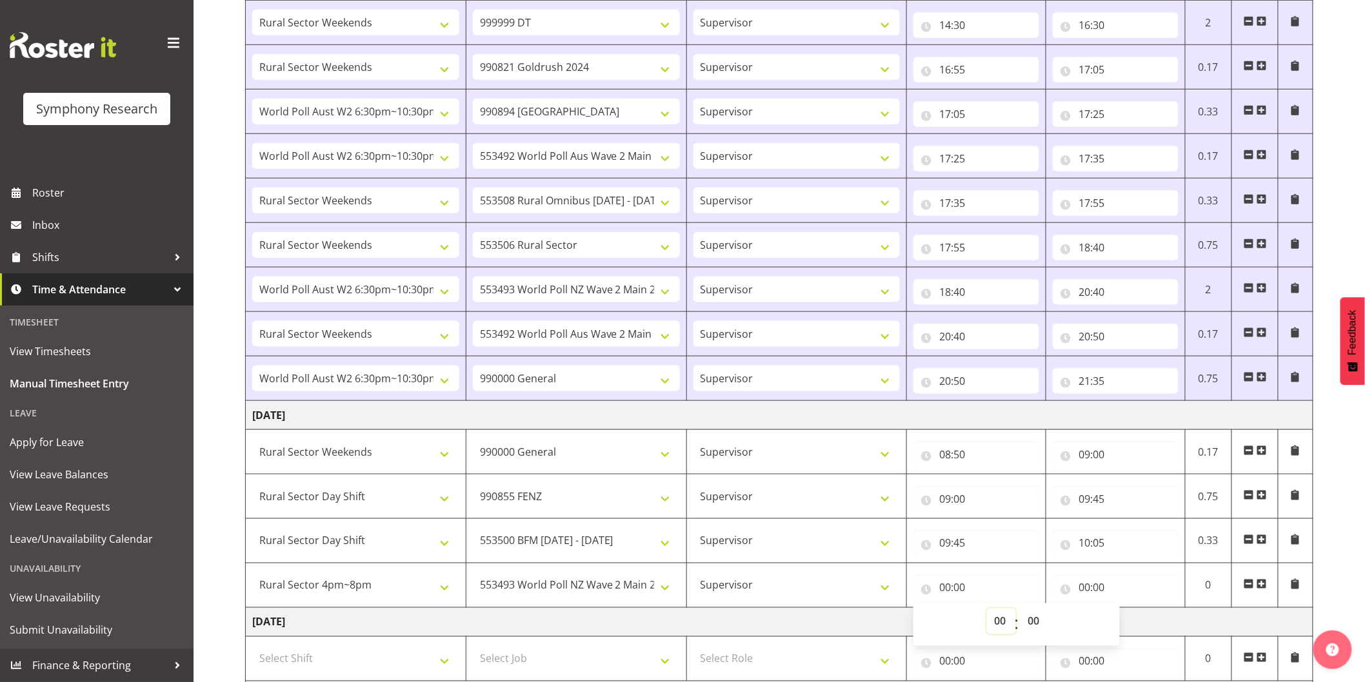
click at [994, 628] on select "00 01 02 03 04 05 06 07 08 09 10 11 12 13 14 15 16 17 18 19 20 21 22 23" at bounding box center [1001, 622] width 29 height 26
select select "10"
click at [987, 610] on select "00 01 02 03 04 05 06 07 08 09 10 11 12 13 14 15 16 17 18 19 20 21 22 23" at bounding box center [1001, 622] width 29 height 26
type input "10:00"
click at [1035, 620] on select "00 01 02 03 04 05 06 07 08 09 10 11 12 13 14 15 16 17 18 19 20 21 22 23 24 25 2…" at bounding box center [1034, 622] width 29 height 26
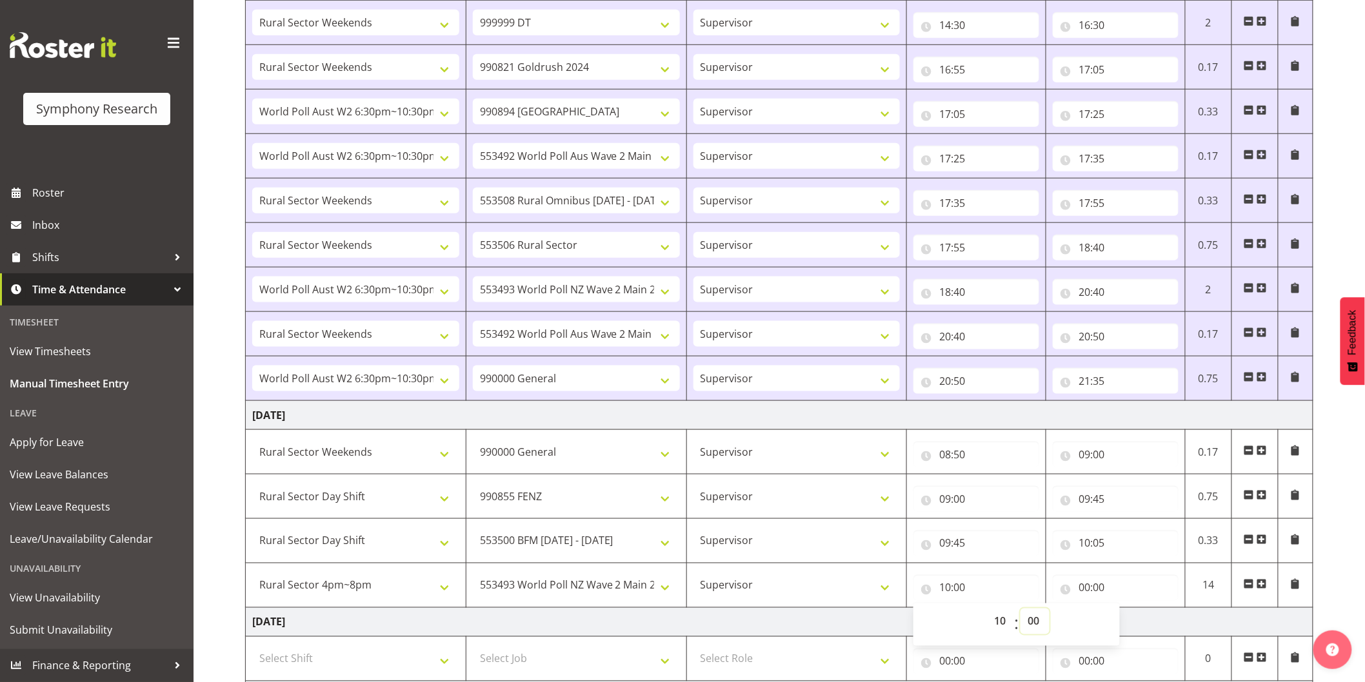
select select "5"
click at [1020, 610] on select "00 01 02 03 04 05 06 07 08 09 10 11 12 13 14 15 16 17 18 19 20 21 22 23 24 25 2…" at bounding box center [1034, 622] width 29 height 26
type input "10:05"
click at [1080, 586] on input "00:00" at bounding box center [1116, 588] width 126 height 26
click at [1131, 620] on select "00 01 02 03 04 05 06 07 08 09 10 11 12 13 14 15 16 17 18 19 20 21 22 23" at bounding box center [1140, 622] width 29 height 26
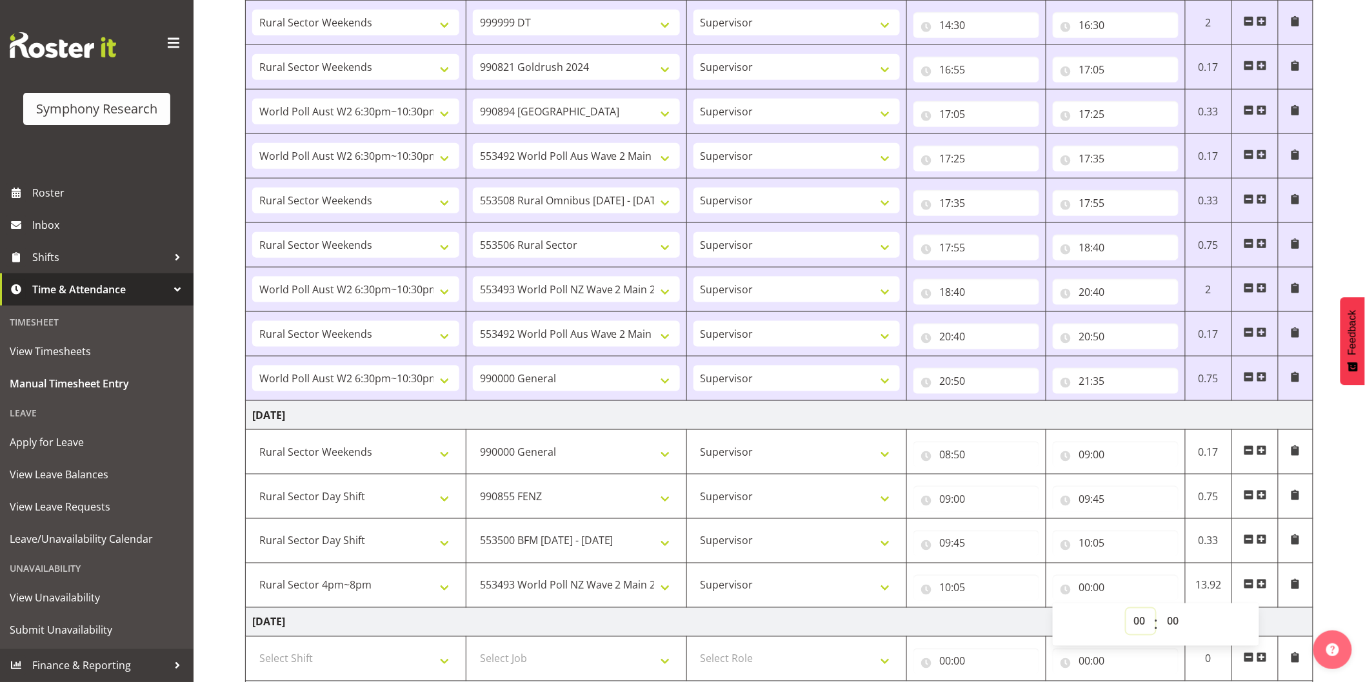
select select "11"
click at [1126, 610] on select "00 01 02 03 04 05 06 07 08 09 10 11 12 13 14 15 16 17 18 19 20 21 22 23" at bounding box center [1140, 622] width 29 height 26
type input "11:00"
click at [1172, 622] on select "00 01 02 03 04 05 06 07 08 09 10 11 12 13 14 15 16 17 18 19 20 21 22 23 24 25 2…" at bounding box center [1174, 622] width 29 height 26
select select "35"
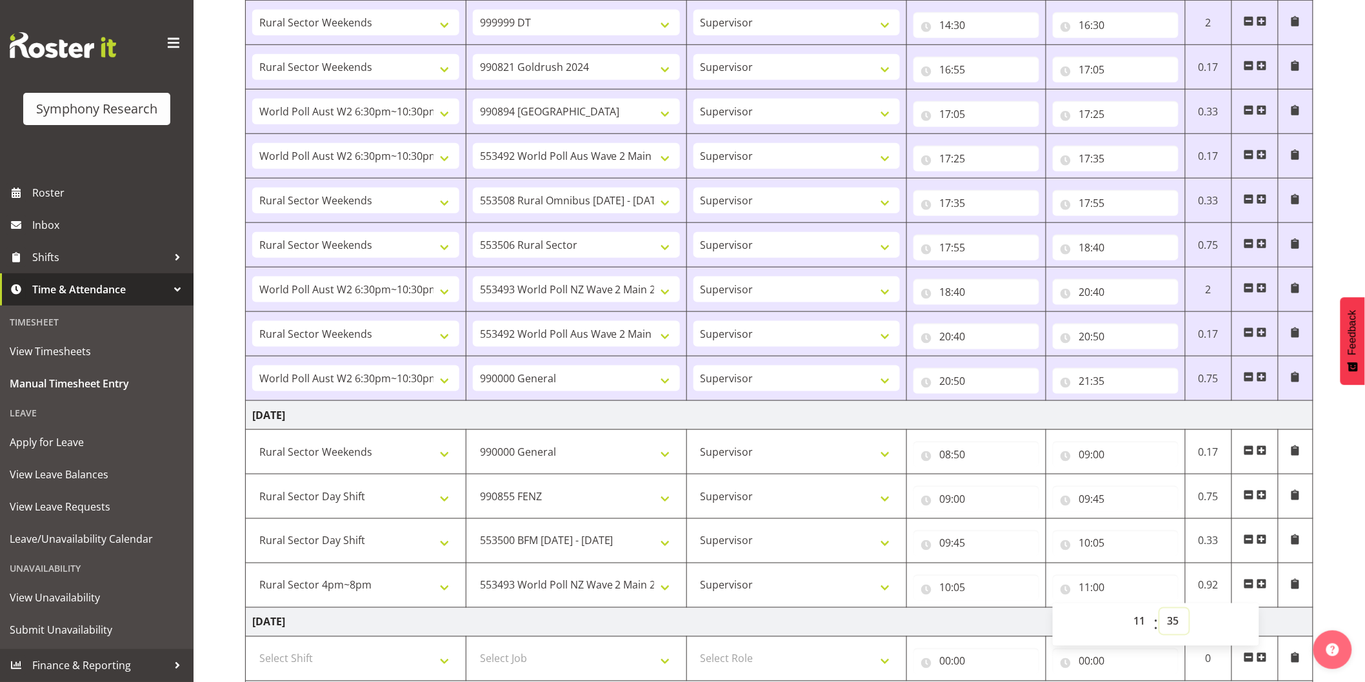
click at [1160, 610] on select "00 01 02 03 04 05 06 07 08 09 10 11 12 13 14 15 16 17 18 19 20 21 22 23 24 25 2…" at bounding box center [1174, 622] width 29 height 26
type input "11:35"
click at [1261, 585] on span at bounding box center [1261, 584] width 10 height 10
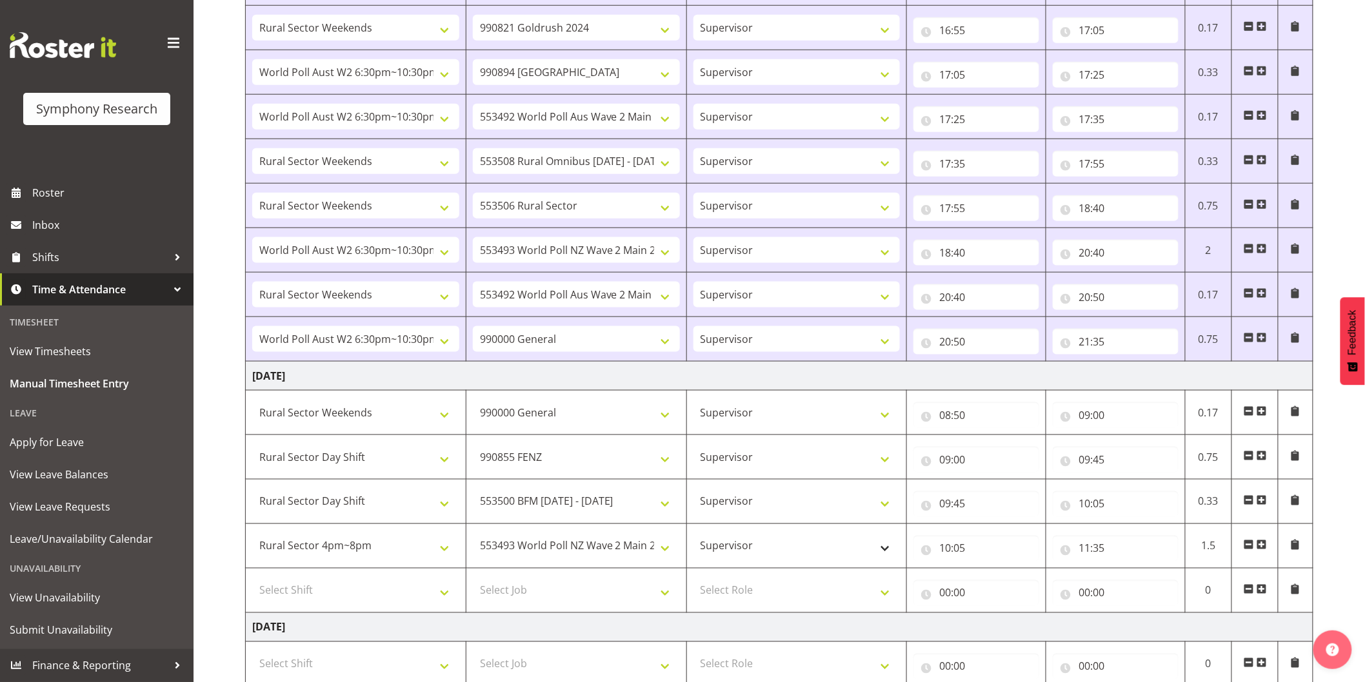
scroll to position [573, 0]
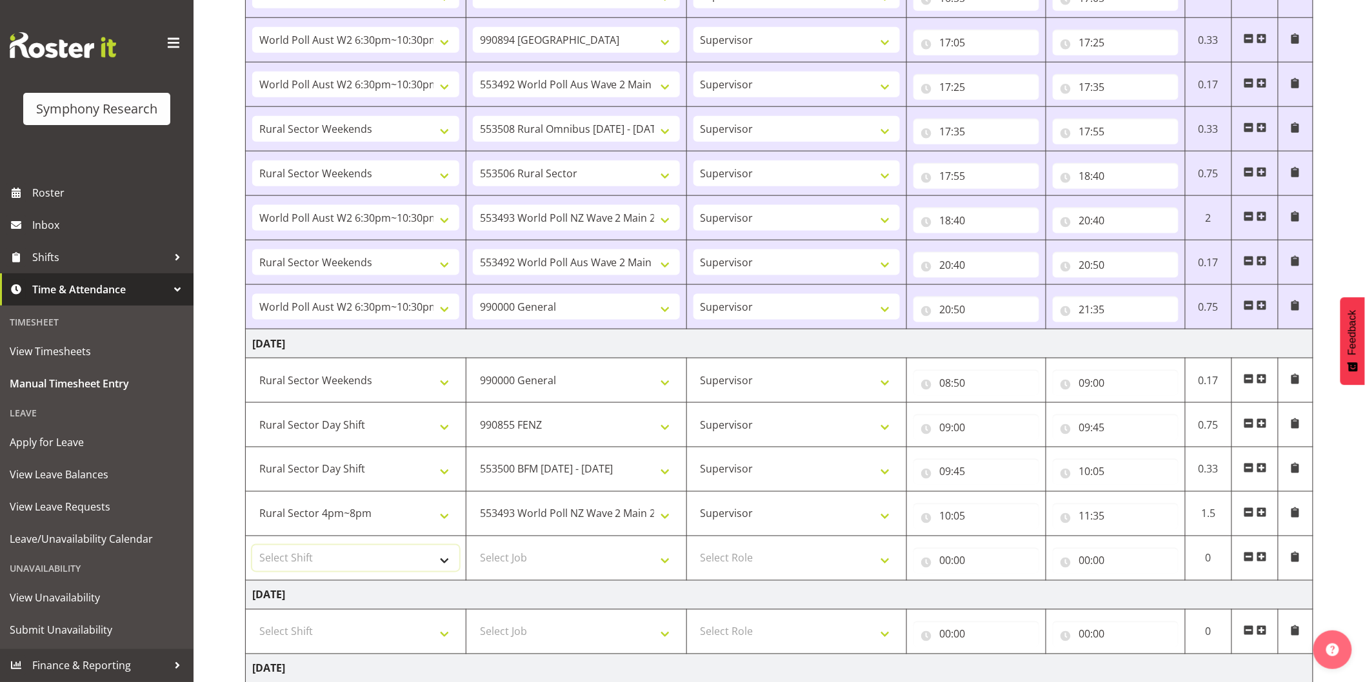
click at [342, 555] on select "Select Shift !!Weekend Residential (Roster IT Shift Label) *Business 9/10am ~ 4…" at bounding box center [355, 559] width 207 height 26
select select "81299"
click at [252, 547] on select "Select Shift !!Weekend Residential (Roster IT Shift Label) *Business 9/10am ~ 4…" at bounding box center [355, 559] width 207 height 26
drag, startPoint x: 513, startPoint y: 563, endPoint x: 524, endPoint y: 557, distance: 11.8
click at [513, 563] on select "Select Job 550060 IF Admin 553492 World Poll Aus Wave 2 Main 2025 553493 World …" at bounding box center [576, 559] width 207 height 26
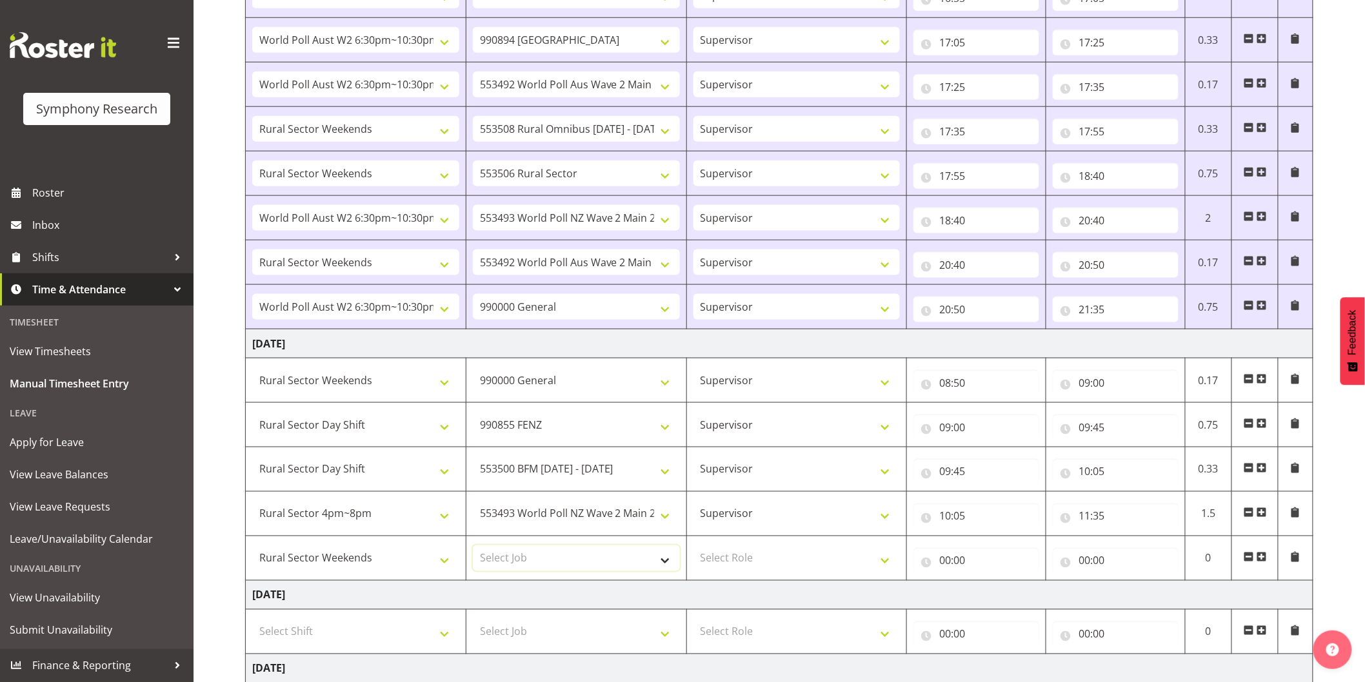
select select "10499"
click at [473, 547] on select "Select Job 550060 IF Admin 553492 World Poll Aus Wave 2 Main 2025 553493 World …" at bounding box center [576, 559] width 207 height 26
click at [772, 563] on select "Select Role Interviewing Briefing Supervisor" at bounding box center [796, 559] width 207 height 26
select select "45"
click at [693, 547] on select "Select Role Interviewing Briefing Supervisor" at bounding box center [796, 559] width 207 height 26
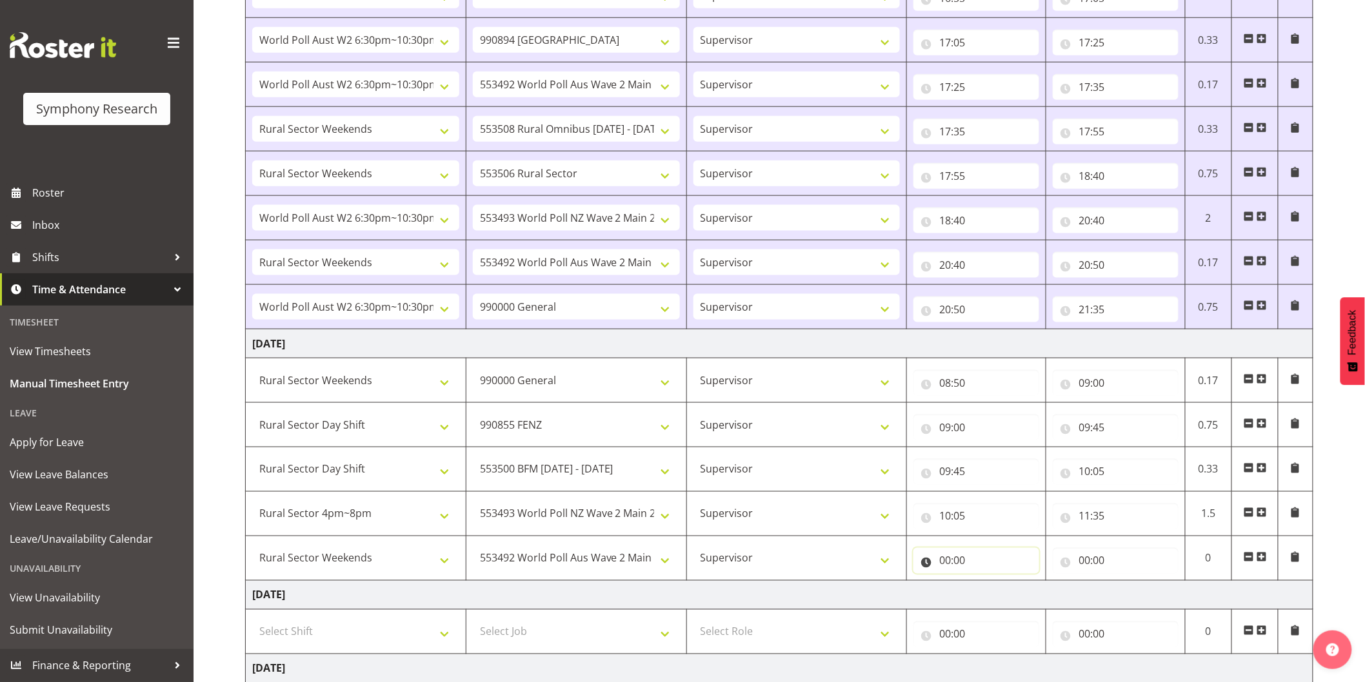
click at [946, 559] on input "00:00" at bounding box center [976, 561] width 126 height 26
click at [1000, 596] on select "00 01 02 03 04 05 06 07 08 09 10 11 12 13 14 15 16 17 18 19 20 21 22 23" at bounding box center [1001, 595] width 29 height 26
select select "11"
click at [987, 583] on select "00 01 02 03 04 05 06 07 08 09 10 11 12 13 14 15 16 17 18 19 20 21 22 23" at bounding box center [1001, 595] width 29 height 26
type input "11:00"
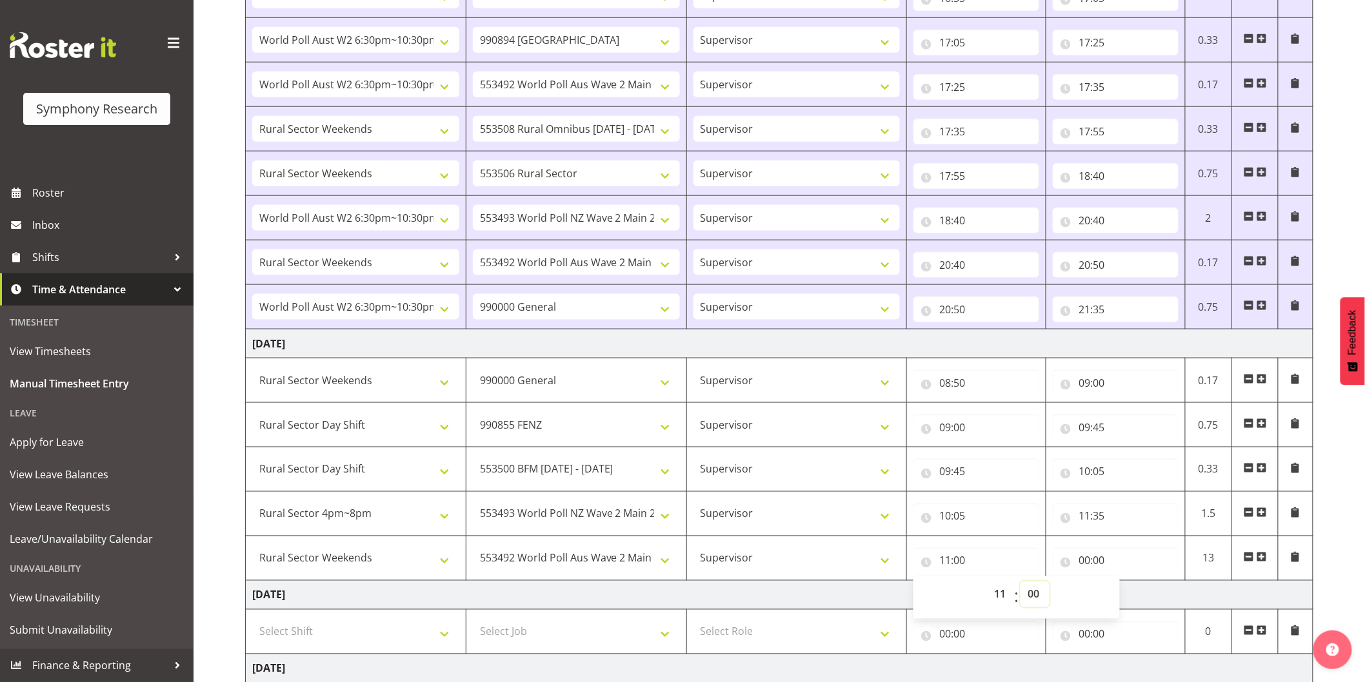
click at [1032, 594] on select "00 01 02 03 04 05 06 07 08 09 10 11 12 13 14 15 16 17 18 19 20 21 22 23 24 25 2…" at bounding box center [1034, 595] width 29 height 26
select select "35"
click at [1020, 583] on select "00 01 02 03 04 05 06 07 08 09 10 11 12 13 14 15 16 17 18 19 20 21 22 23 24 25 2…" at bounding box center [1034, 595] width 29 height 26
type input "11:35"
click at [1087, 562] on input "00:00" at bounding box center [1116, 561] width 126 height 26
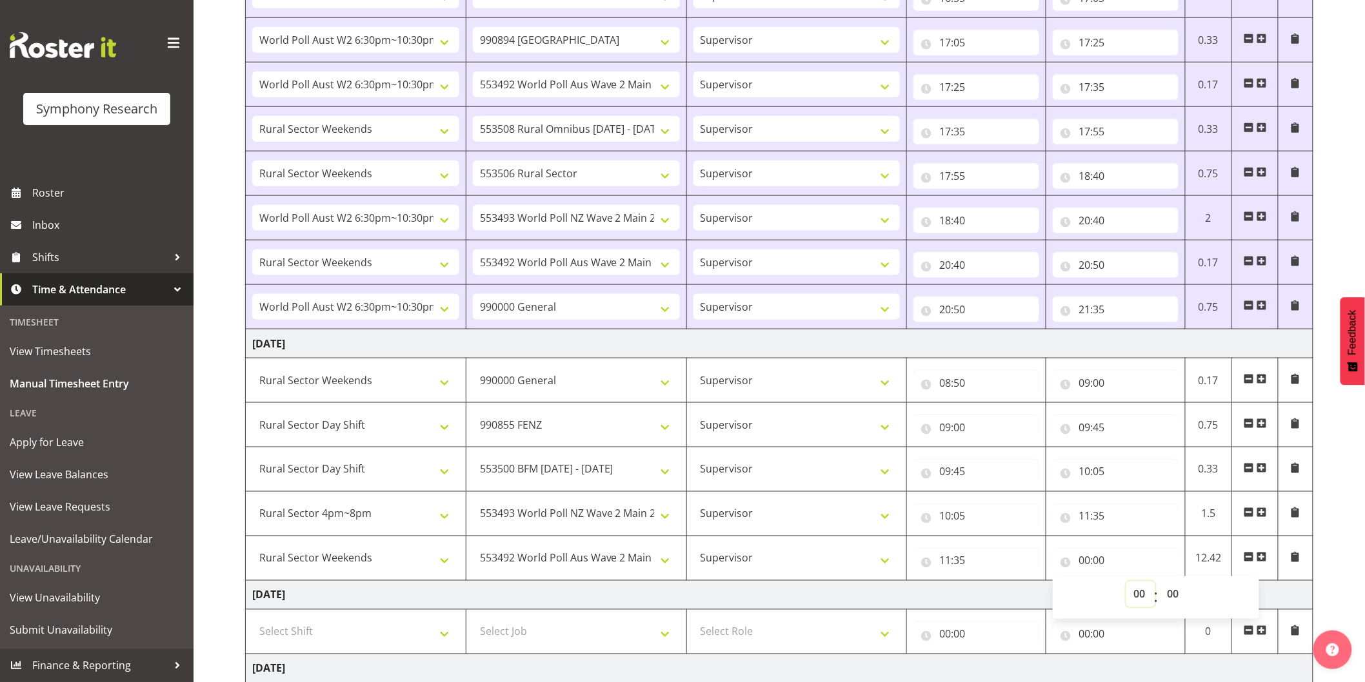
click at [1133, 600] on select "00 01 02 03 04 05 06 07 08 09 10 11 12 13 14 15 16 17 18 19 20 21 22 23" at bounding box center [1140, 595] width 29 height 26
select select "13"
click at [1126, 583] on select "00 01 02 03 04 05 06 07 08 09 10 11 12 13 14 15 16 17 18 19 20 21 22 23" at bounding box center [1140, 595] width 29 height 26
type input "13:00"
click at [1170, 596] on select "00 01 02 03 04 05 06 07 08 09 10 11 12 13 14 15 16 17 18 19 20 21 22 23 24 25 2…" at bounding box center [1174, 595] width 29 height 26
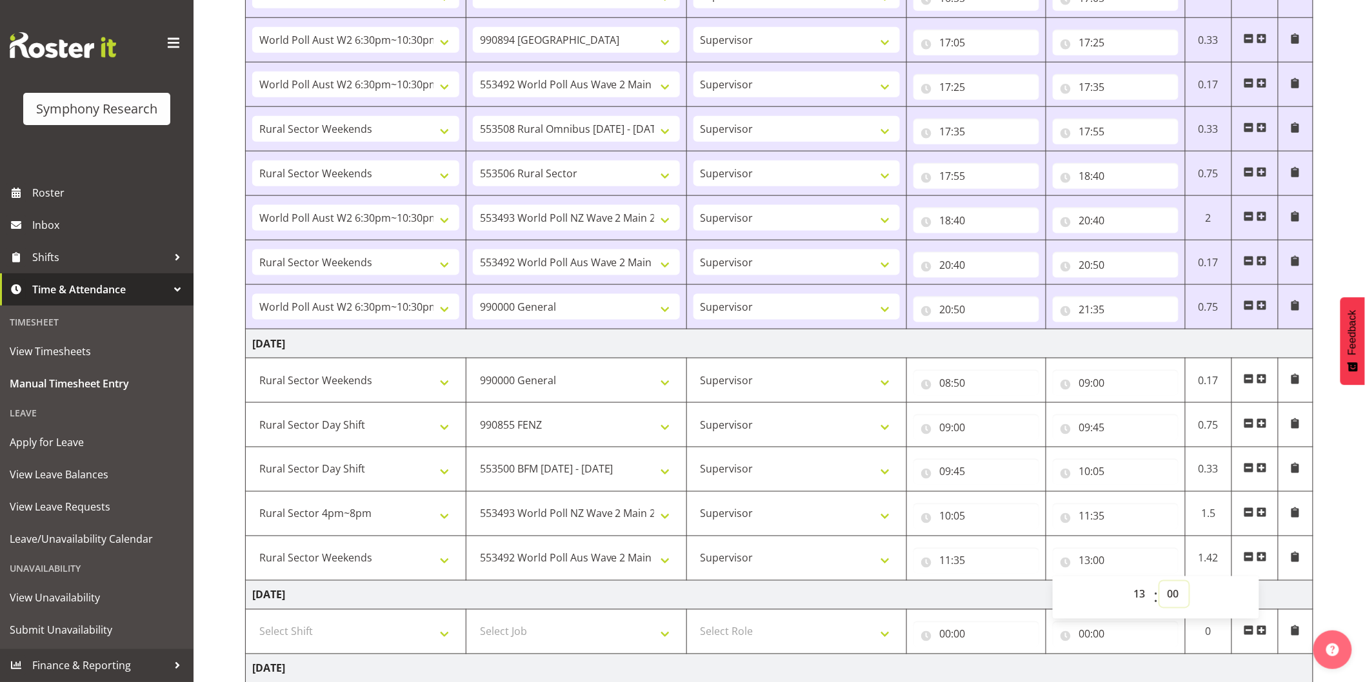
select select "35"
click at [1160, 583] on select "00 01 02 03 04 05 06 07 08 09 10 11 12 13 14 15 16 17 18 19 20 21 22 23 24 25 2…" at bounding box center [1174, 595] width 29 height 26
type input "13:35"
drag, startPoint x: 1260, startPoint y: 559, endPoint x: 242, endPoint y: 542, distance: 1017.9
click at [1260, 559] on span at bounding box center [1261, 557] width 10 height 10
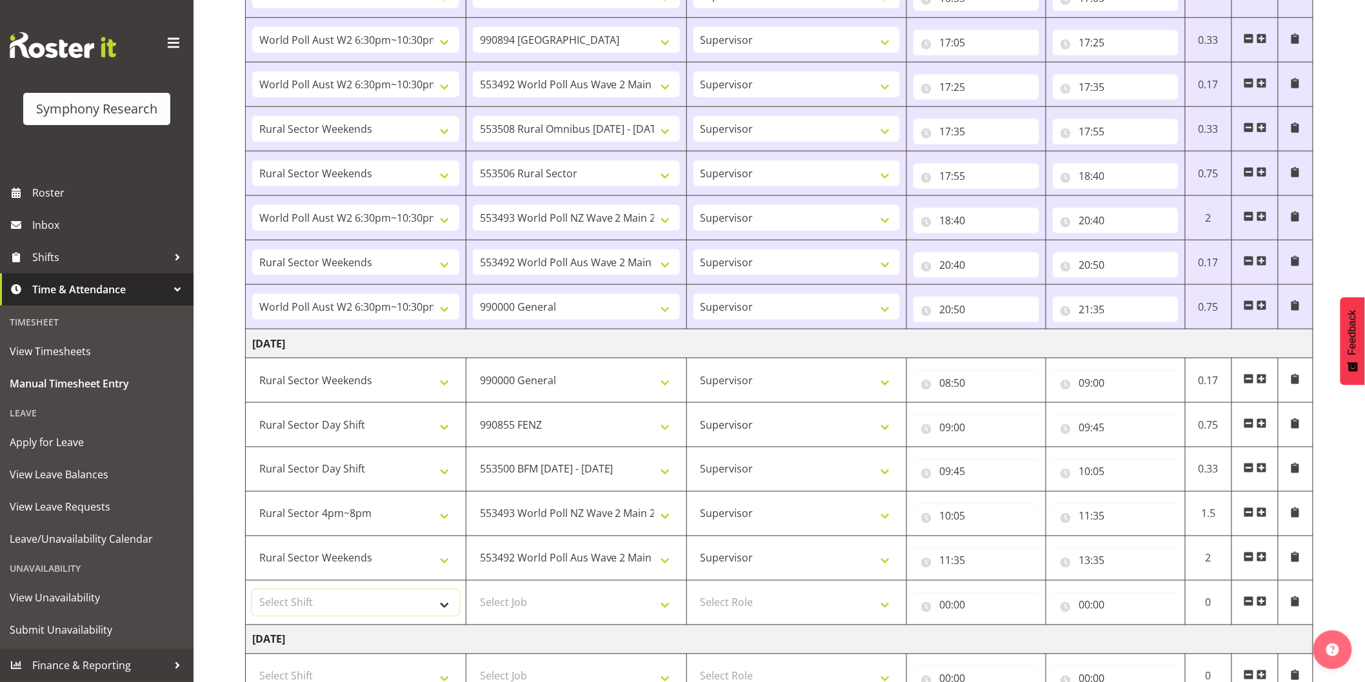
click at [308, 598] on select "Select Shift !!Weekend Residential (Roster IT Shift Label) *Business 9/10am ~ 4…" at bounding box center [355, 603] width 207 height 26
select select "81299"
click at [252, 591] on select "Select Shift !!Weekend Residential (Roster IT Shift Label) *Business 9/10am ~ 4…" at bounding box center [355, 603] width 207 height 26
drag, startPoint x: 528, startPoint y: 604, endPoint x: 531, endPoint y: 595, distance: 10.4
click at [528, 604] on select "Select Job 550060 IF Admin 553492 World Poll Aus Wave 2 Main 2025 553493 World …" at bounding box center [576, 603] width 207 height 26
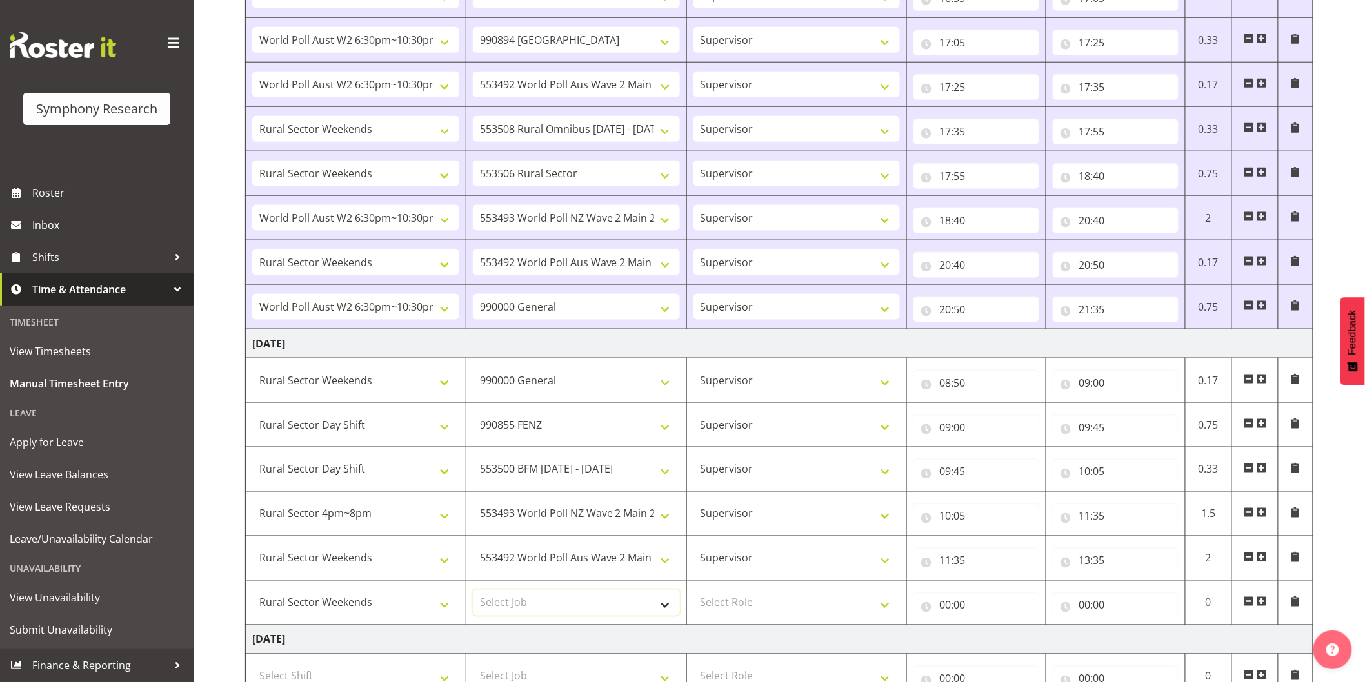
select select "10585"
click at [473, 591] on select "Select Job 550060 IF Admin 553492 World Poll Aus Wave 2 Main 2025 553493 World …" at bounding box center [576, 603] width 207 height 26
click at [757, 603] on select "Select Role Interviewing Briefing Supervisor" at bounding box center [796, 603] width 207 height 26
select select "45"
click at [693, 591] on select "Select Role Interviewing Briefing Supervisor" at bounding box center [796, 603] width 207 height 26
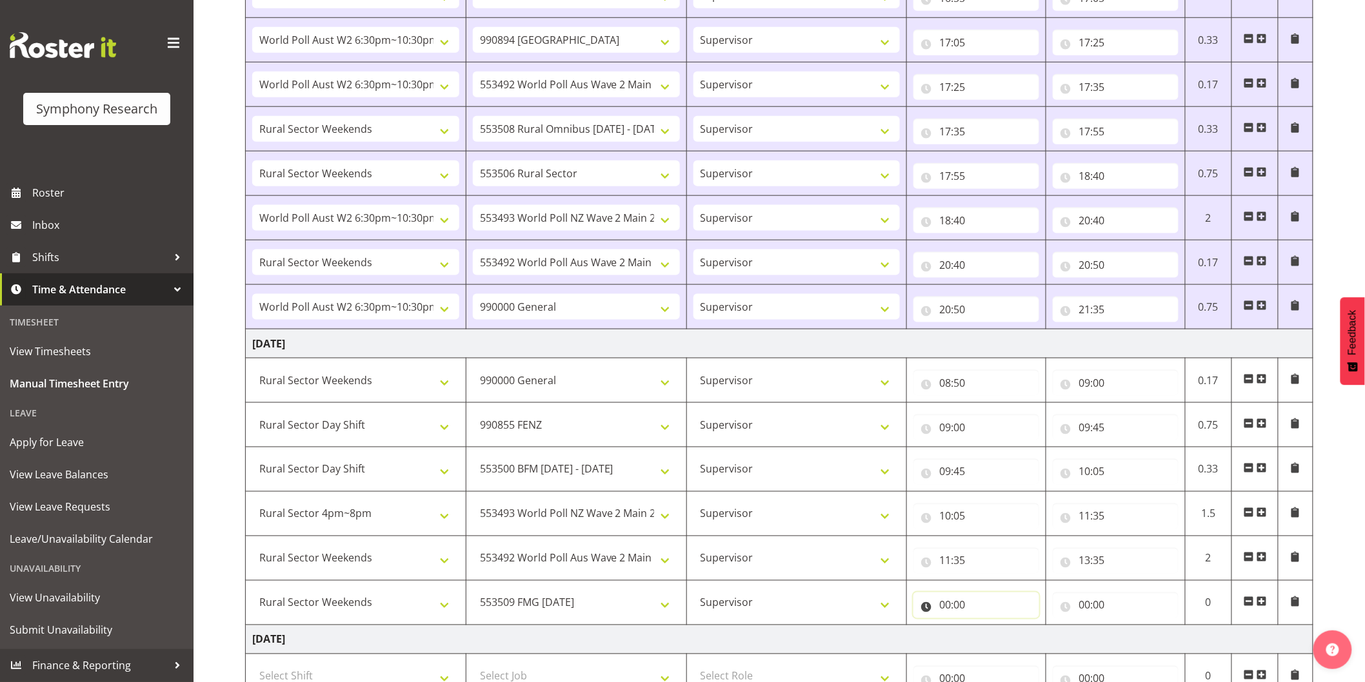
click at [948, 608] on input "00:00" at bounding box center [976, 606] width 126 height 26
click at [995, 644] on select "00 01 02 03 04 05 06 07 08 09 10 11 12 13 14 15 16 17 18 19 20 21 22 23" at bounding box center [1001, 639] width 29 height 26
select select "13"
click at [987, 628] on select "00 01 02 03 04 05 06 07 08 09 10 11 12 13 14 15 16 17 18 19 20 21 22 23" at bounding box center [1001, 639] width 29 height 26
type input "13:00"
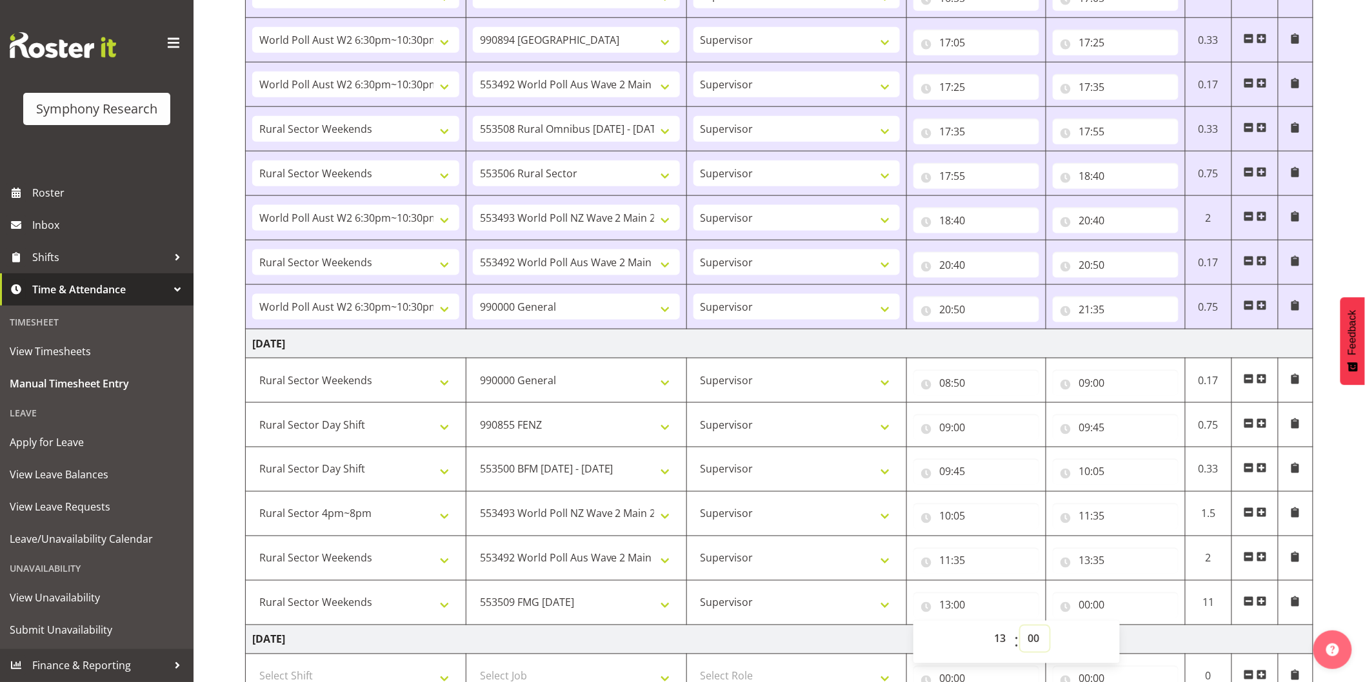
click at [1036, 639] on select "00 01 02 03 04 05 06 07 08 09 10 11 12 13 14 15 16 17 18 19 20 21 22 23 24 25 2…" at bounding box center [1034, 639] width 29 height 26
select select "35"
click at [1020, 628] on select "00 01 02 03 04 05 06 07 08 09 10 11 12 13 14 15 16 17 18 19 20 21 22 23 24 25 2…" at bounding box center [1034, 639] width 29 height 26
type input "13:35"
click at [1084, 602] on input "00:00" at bounding box center [1116, 606] width 126 height 26
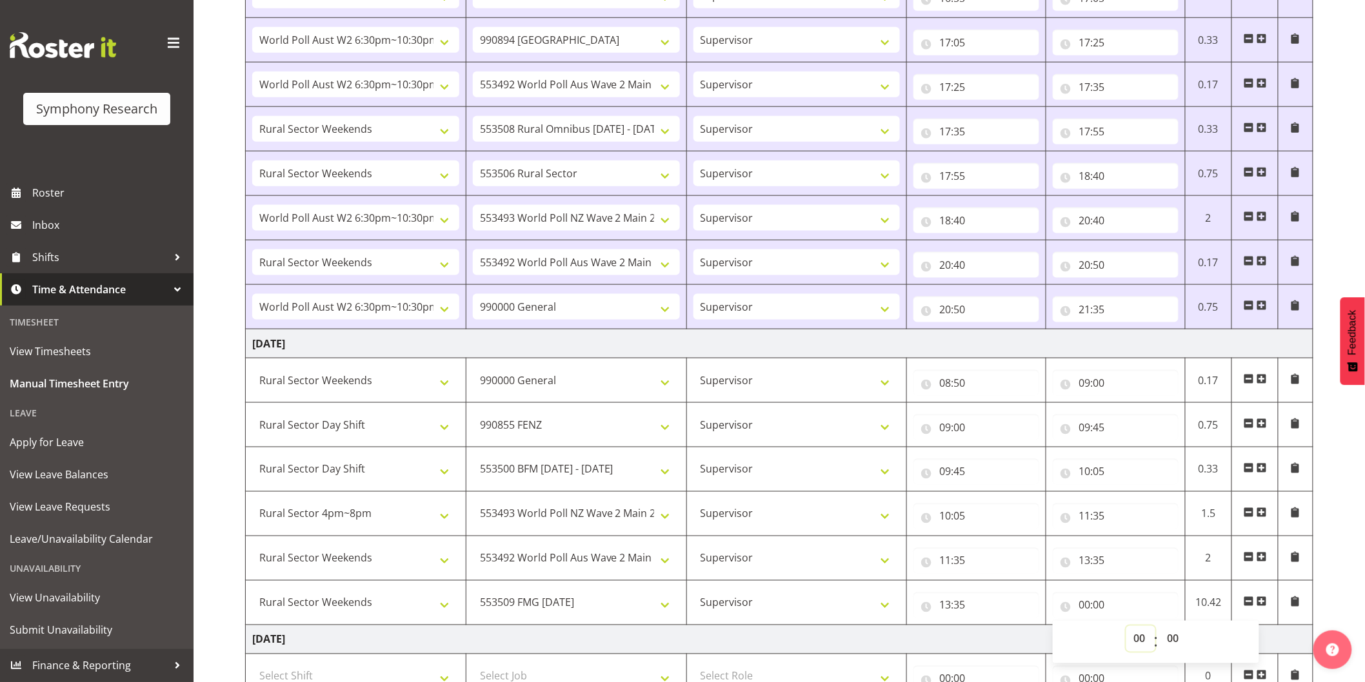
click at [1136, 635] on select "00 01 02 03 04 05 06 07 08 09 10 11 12 13 14 15 16 17 18 19 20 21 22 23" at bounding box center [1140, 639] width 29 height 26
select select "14"
click at [1126, 628] on select "00 01 02 03 04 05 06 07 08 09 10 11 12 13 14 15 16 17 18 19 20 21 22 23" at bounding box center [1140, 639] width 29 height 26
type input "14:00"
click at [1175, 640] on select "00 01 02 03 04 05 06 07 08 09 10 11 12 13 14 15 16 17 18 19 20 21 22 23 24 25 2…" at bounding box center [1174, 639] width 29 height 26
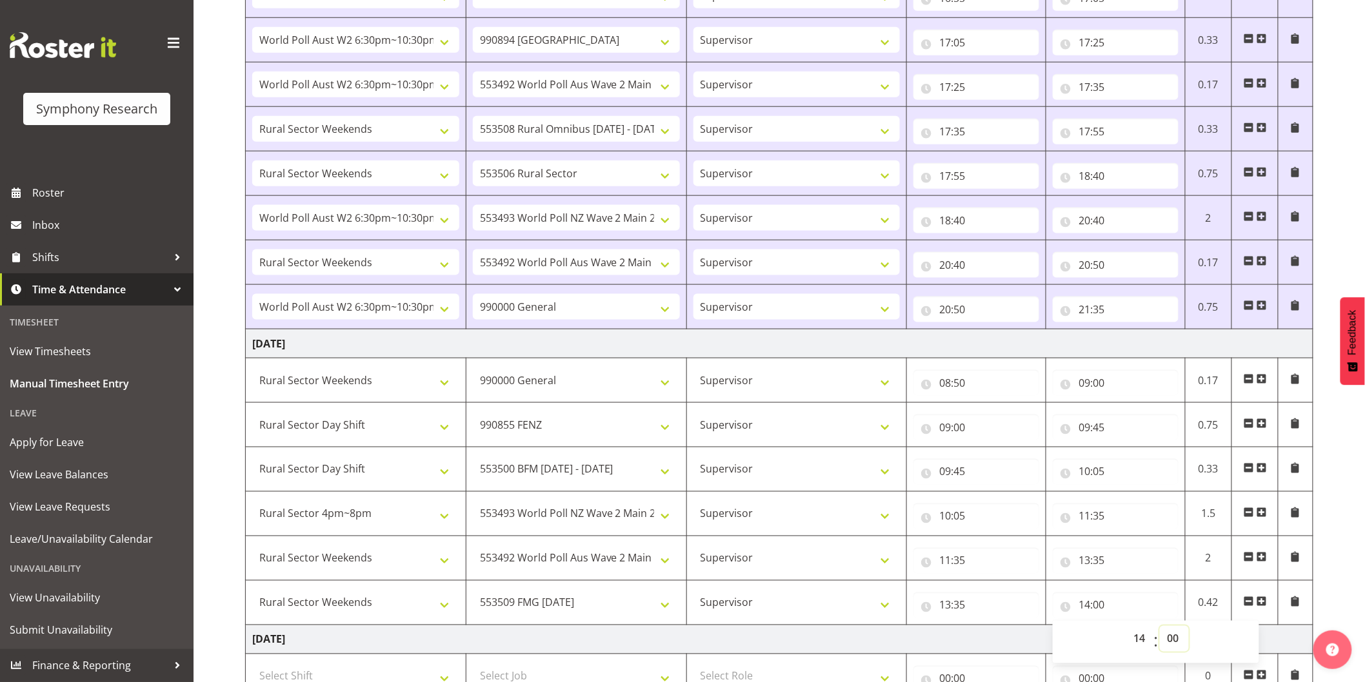
select select "35"
click at [1160, 628] on select "00 01 02 03 04 05 06 07 08 09 10 11 12 13 14 15 16 17 18 19 20 21 22 23 24 25 2…" at bounding box center [1174, 639] width 29 height 26
type input "14:35"
click at [1324, 533] on div "September 1st - September 7th 2025 Shift Job Role Start Time End Time Total Mon…" at bounding box center [805, 190] width 1120 height 1309
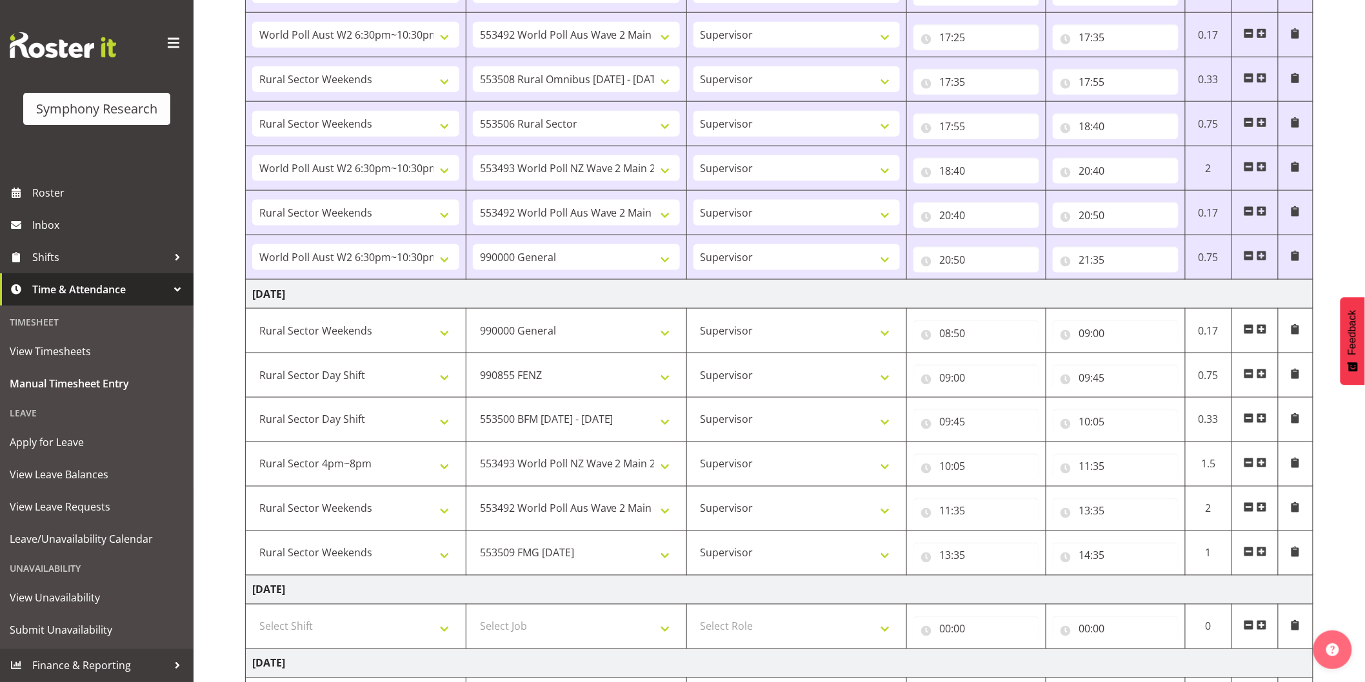
scroll to position [645, 0]
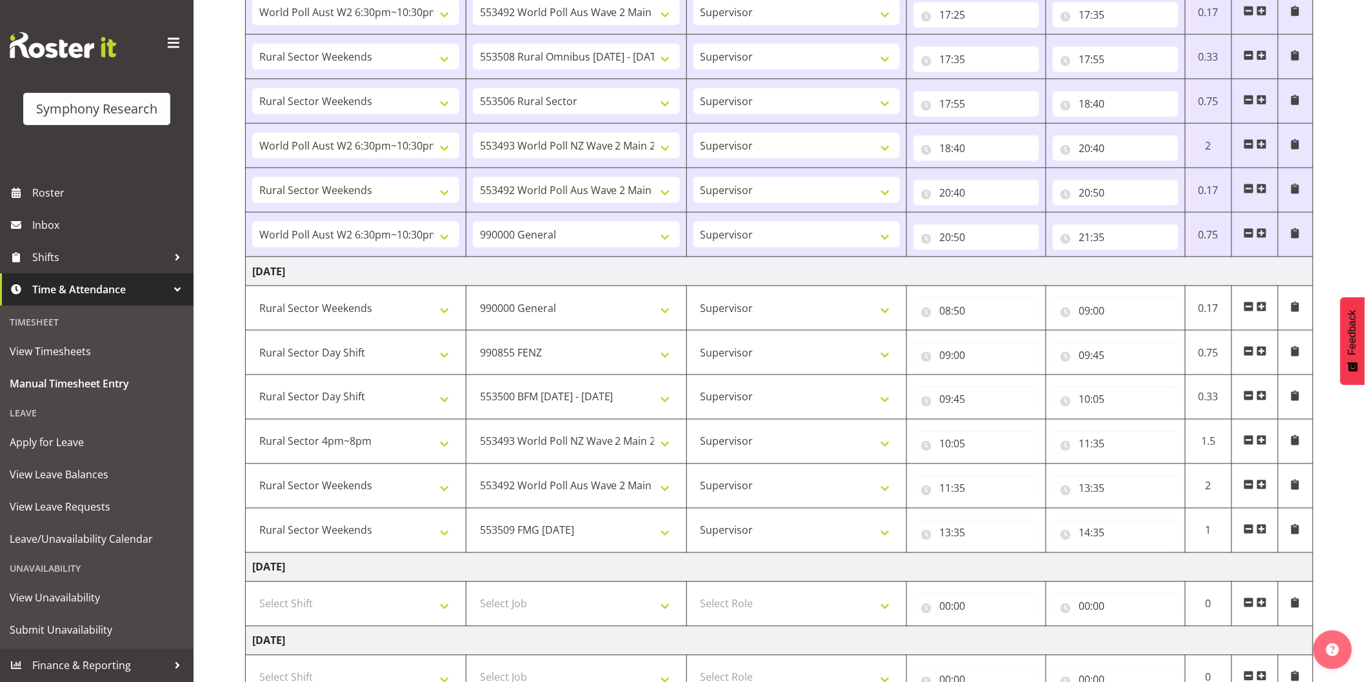
click at [1264, 529] on span at bounding box center [1261, 529] width 10 height 10
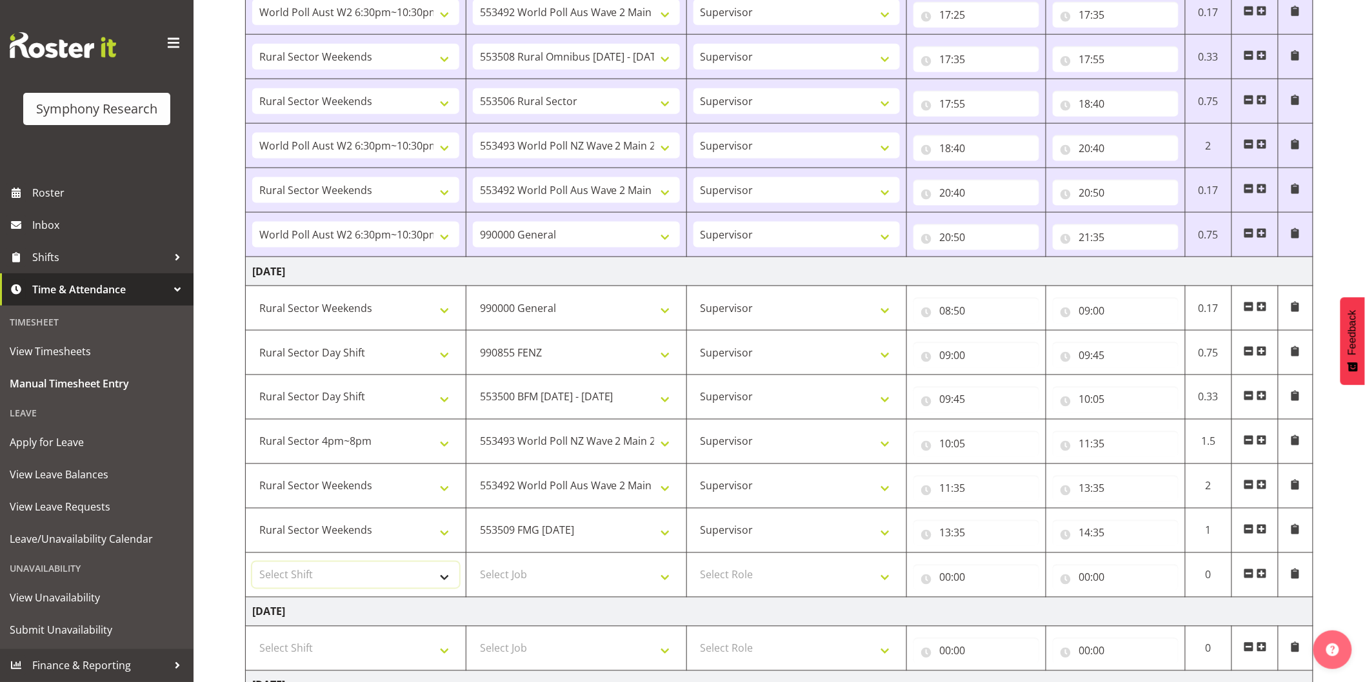
click at [324, 569] on select "Select Shift !!Weekend Residential (Roster IT Shift Label) *Business 9/10am ~ 4…" at bounding box center [355, 575] width 207 height 26
select select "81299"
click at [252, 564] on select "Select Shift !!Weekend Residential (Roster IT Shift Label) *Business 9/10am ~ 4…" at bounding box center [355, 575] width 207 height 26
click at [523, 572] on select "Select Job 550060 IF Admin 553492 World Poll Aus Wave 2 Main 2025 553493 World …" at bounding box center [576, 575] width 207 height 26
select select "10587"
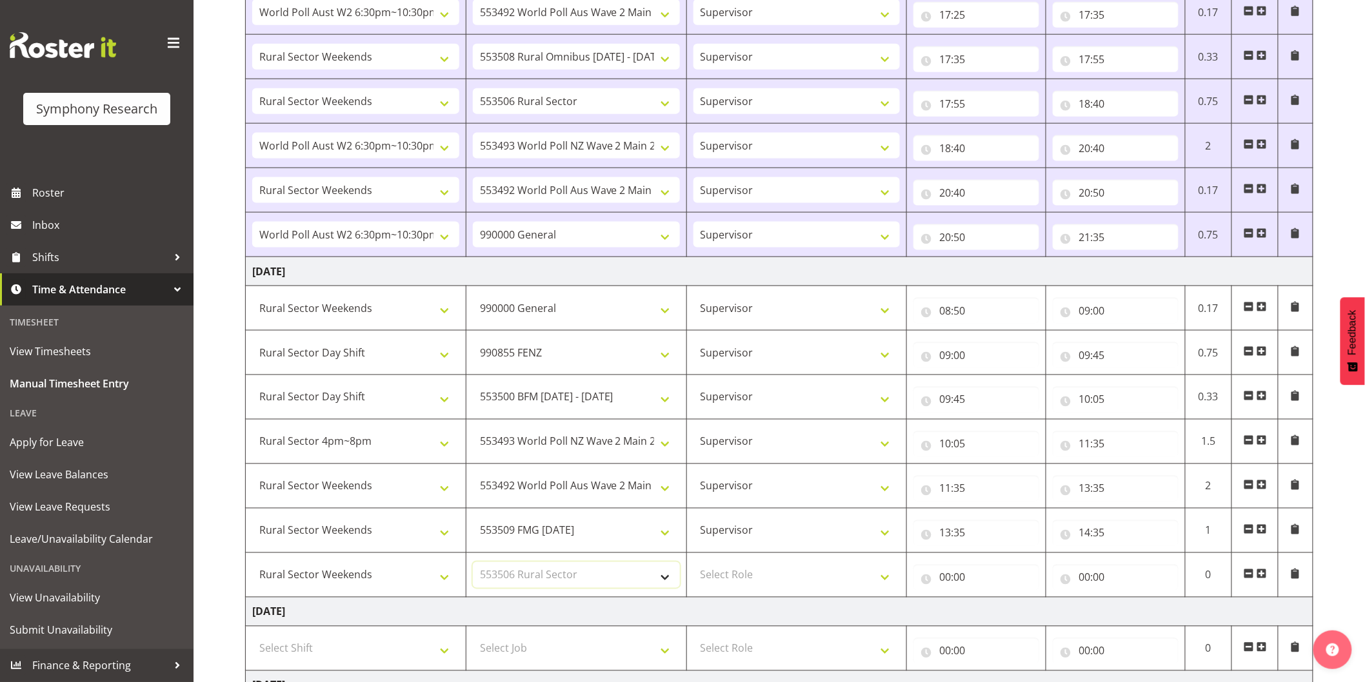
click at [473, 564] on select "Select Job 550060 IF Admin 553492 World Poll Aus Wave 2 Main 2025 553493 World …" at bounding box center [576, 575] width 207 height 26
click at [744, 582] on select "Select Role Interviewing Briefing Supervisor" at bounding box center [796, 575] width 207 height 26
select select "45"
click at [693, 564] on select "Select Role Interviewing Briefing Supervisor" at bounding box center [796, 575] width 207 height 26
click at [946, 581] on input "00:00" at bounding box center [976, 578] width 126 height 26
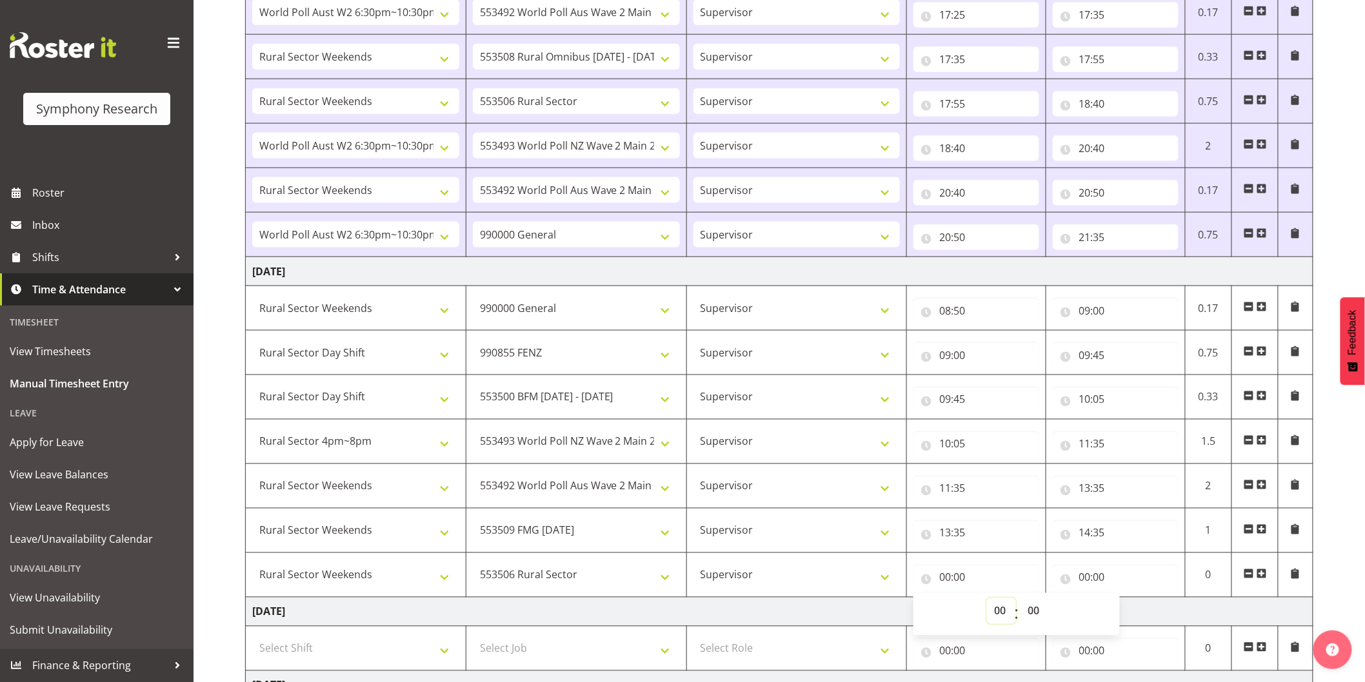
click at [989, 615] on select "00 01 02 03 04 05 06 07 08 09 10 11 12 13 14 15 16 17 18 19 20 21 22 23" at bounding box center [1001, 611] width 29 height 26
select select "14"
click at [987, 600] on select "00 01 02 03 04 05 06 07 08 09 10 11 12 13 14 15 16 17 18 19 20 21 22 23" at bounding box center [1001, 611] width 29 height 26
type input "14:00"
click at [1032, 613] on select "00 01 02 03 04 05 06 07 08 09 10 11 12 13 14 15 16 17 18 19 20 21 22 23 24 25 2…" at bounding box center [1034, 611] width 29 height 26
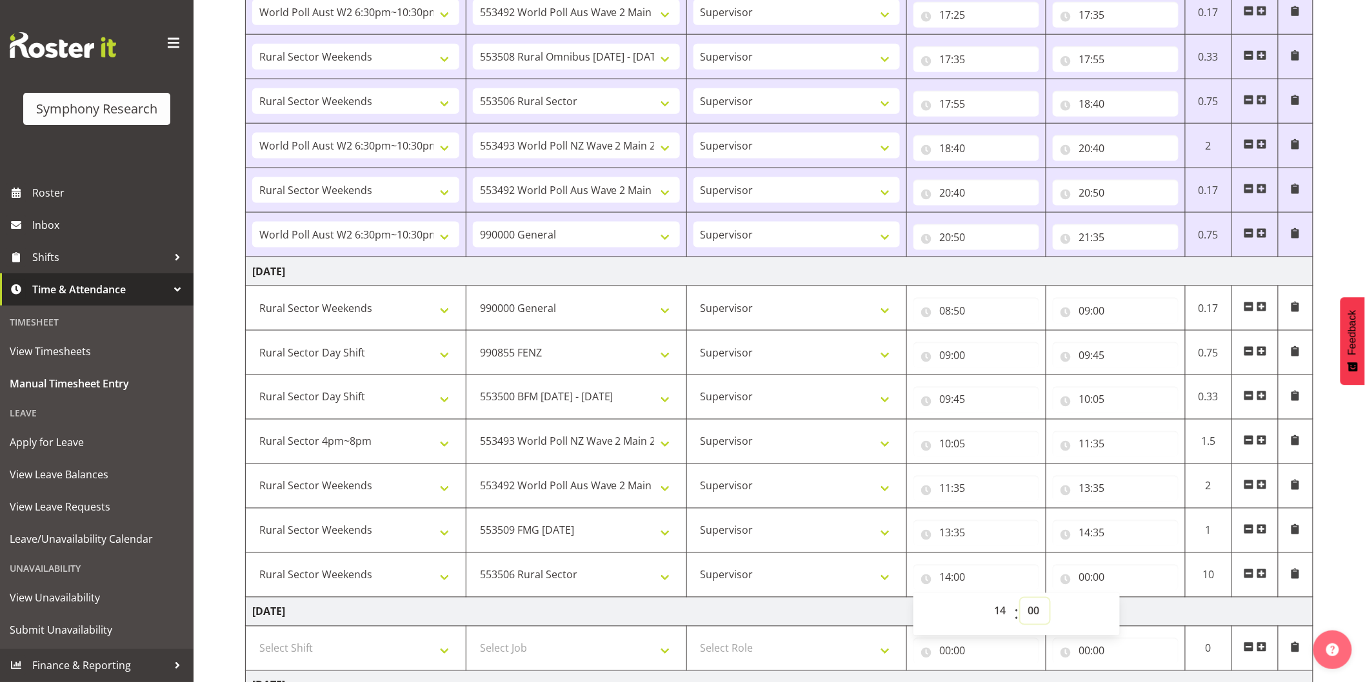
select select "35"
click at [1020, 600] on select "00 01 02 03 04 05 06 07 08 09 10 11 12 13 14 15 16 17 18 19 20 21 22 23 24 25 2…" at bounding box center [1034, 611] width 29 height 26
type input "14:35"
click at [1085, 579] on input "00:00" at bounding box center [1116, 578] width 126 height 26
click at [1139, 618] on select "00 01 02 03 04 05 06 07 08 09 10 11 12 13 14 15 16 17 18 19 20 21 22 23" at bounding box center [1140, 611] width 29 height 26
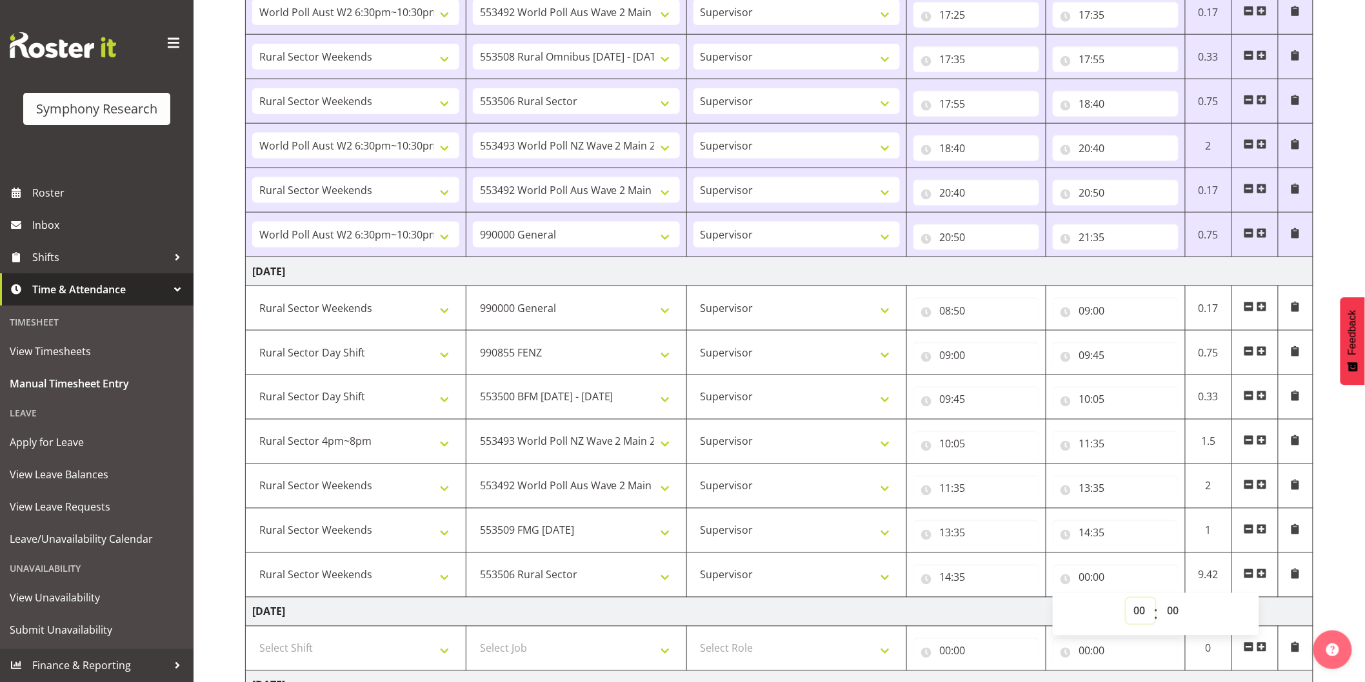
select select "19"
click at [1126, 600] on select "00 01 02 03 04 05 06 07 08 09 10 11 12 13 14 15 16 17 18 19 20 21 22 23" at bounding box center [1140, 611] width 29 height 26
type input "19:00"
click at [1176, 620] on select "00 01 02 03 04 05 06 07 08 09 10 11 12 13 14 15 16 17 18 19 20 21 22 23 24 25 2…" at bounding box center [1174, 611] width 29 height 26
select select "30"
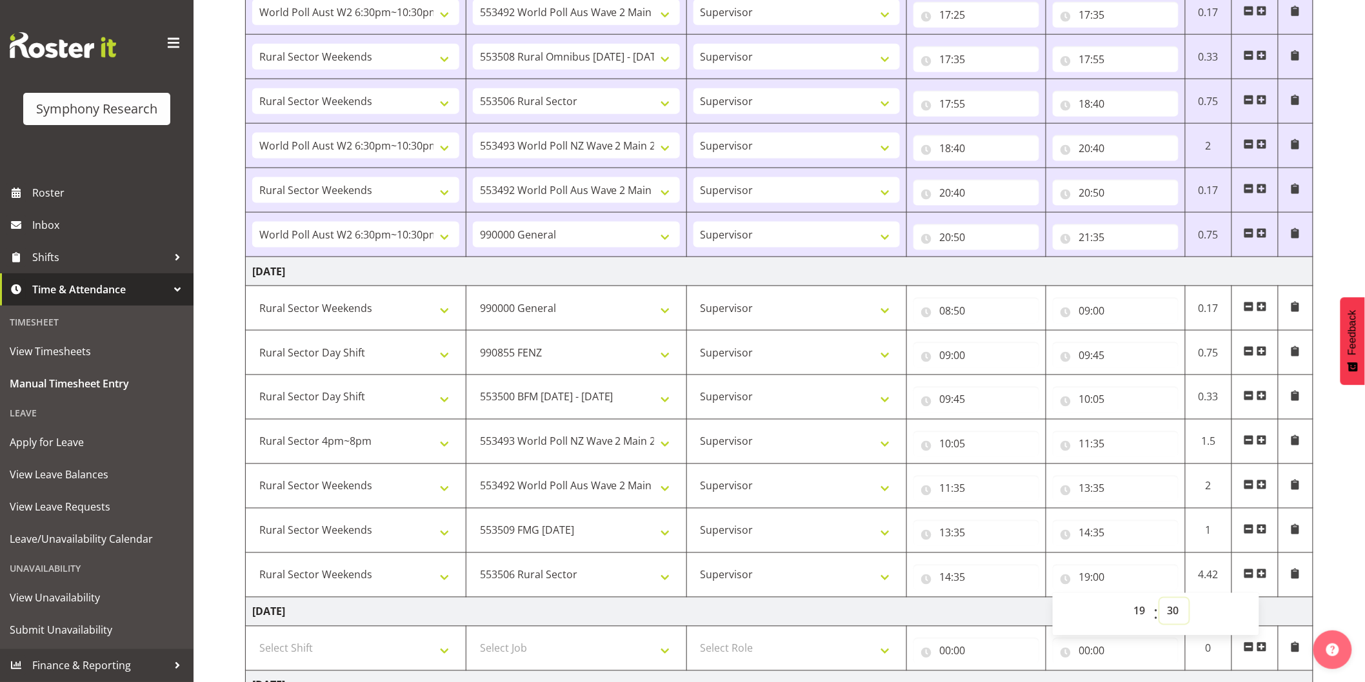
click at [1160, 600] on select "00 01 02 03 04 05 06 07 08 09 10 11 12 13 14 15 16 17 18 19 20 21 22 23 24 25 2…" at bounding box center [1174, 611] width 29 height 26
type input "19:30"
click at [1176, 619] on select "00 01 02 03 04 05 06 07 08 09 10 11 12 13 14 15 16 17 18 19 20 21 22 23 24 25 2…" at bounding box center [1174, 611] width 29 height 26
select select "35"
click at [1160, 600] on select "00 01 02 03 04 05 06 07 08 09 10 11 12 13 14 15 16 17 18 19 20 21 22 23 24 25 2…" at bounding box center [1174, 611] width 29 height 26
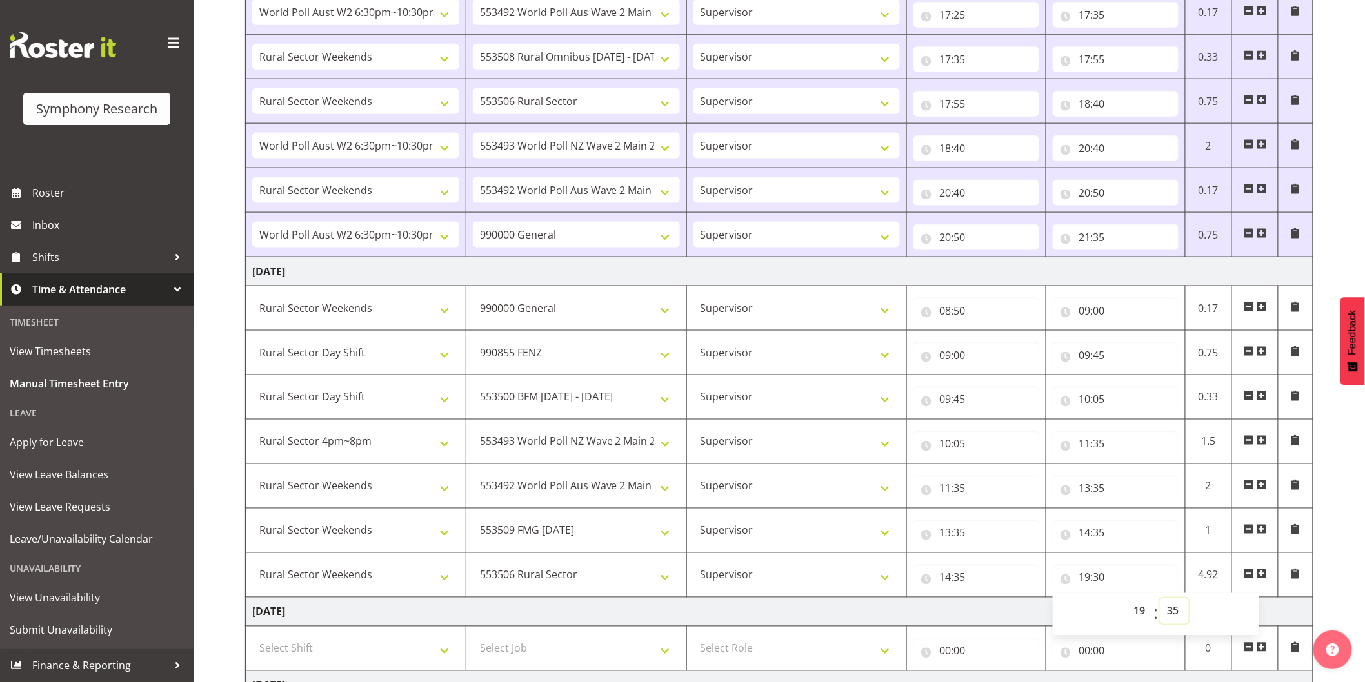
type input "19:35"
click at [1327, 505] on div "September 1st - September 7th 2025 Shift Job Role Start Time End Time Total Mon…" at bounding box center [805, 140] width 1120 height 1354
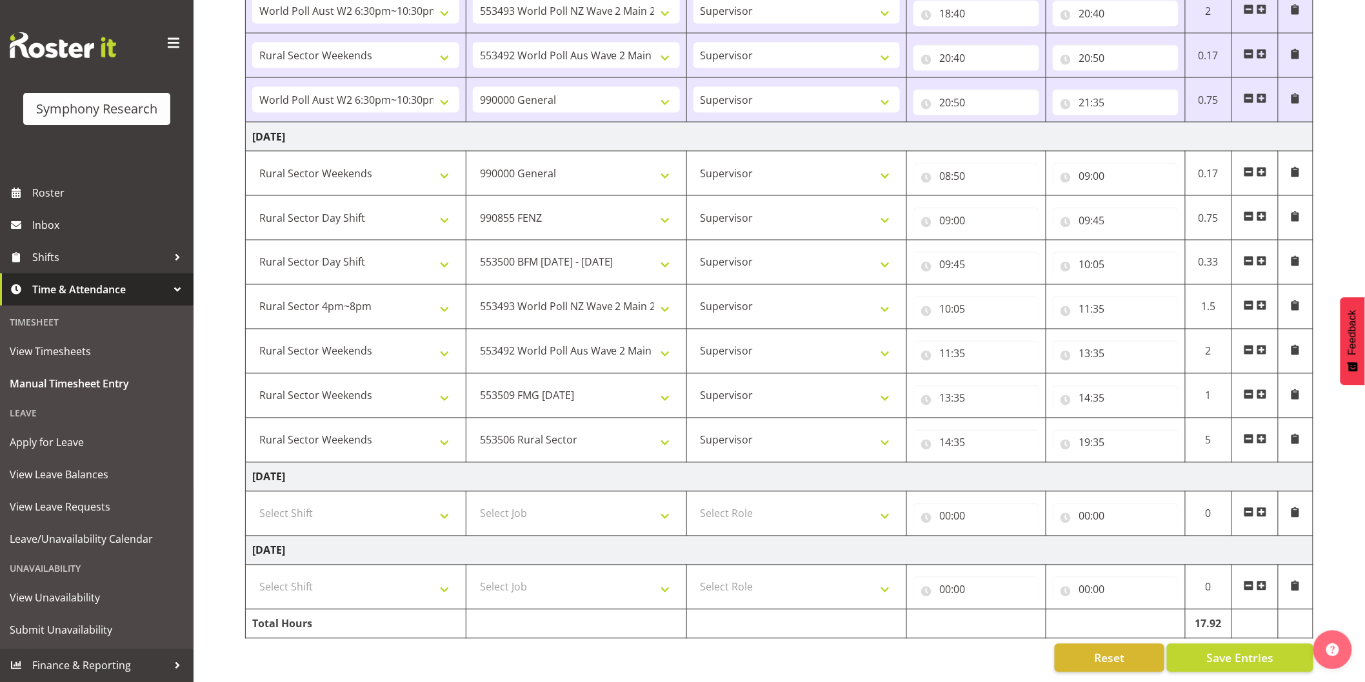
scroll to position [792, 0]
click at [1227, 644] on button "Save Entries" at bounding box center [1240, 658] width 146 height 28
